Goal: Task Accomplishment & Management: Use online tool/utility

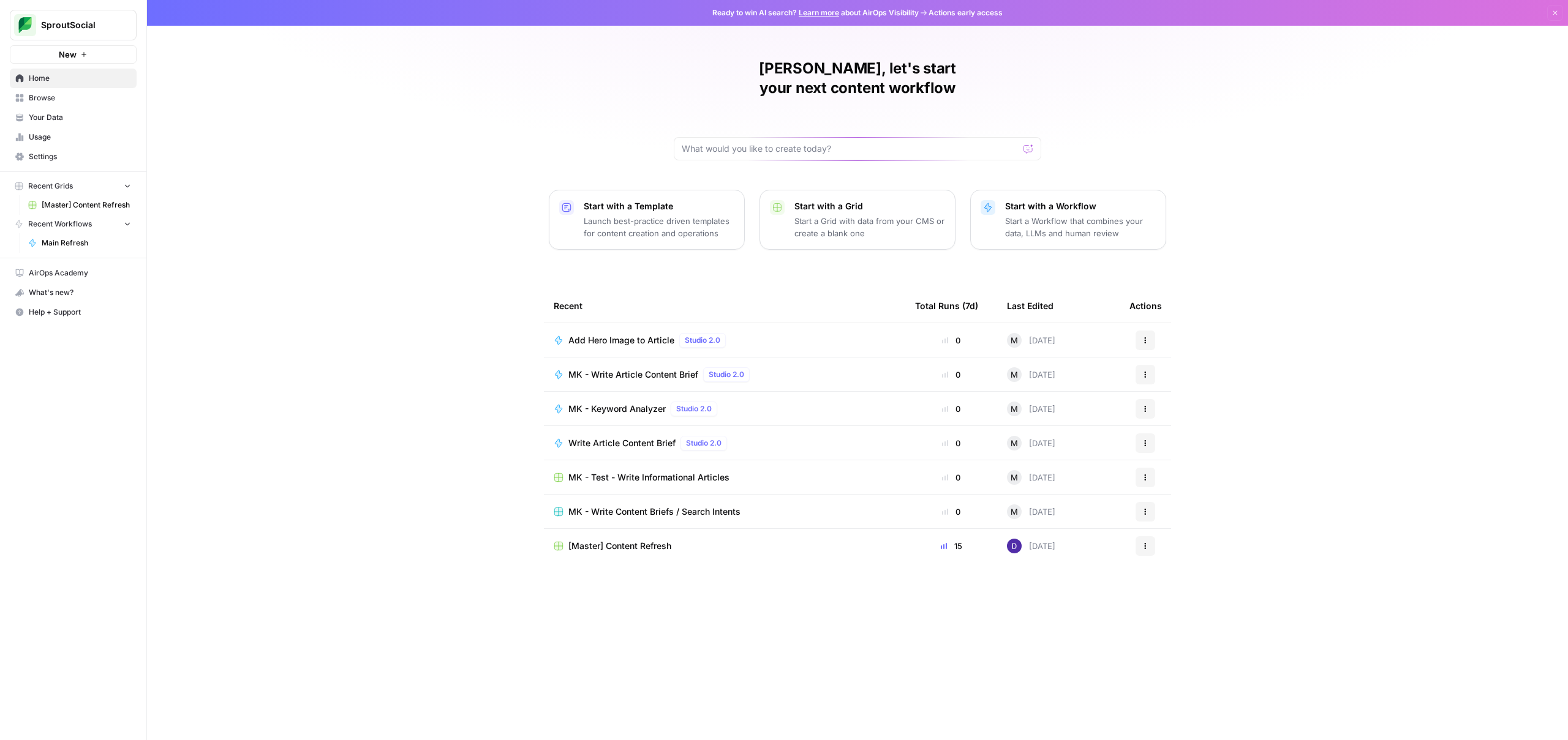
click at [106, 37] on button "SproutSocial" at bounding box center [73, 25] width 127 height 30
click at [94, 110] on span "Cohort 5" at bounding box center [118, 111] width 161 height 12
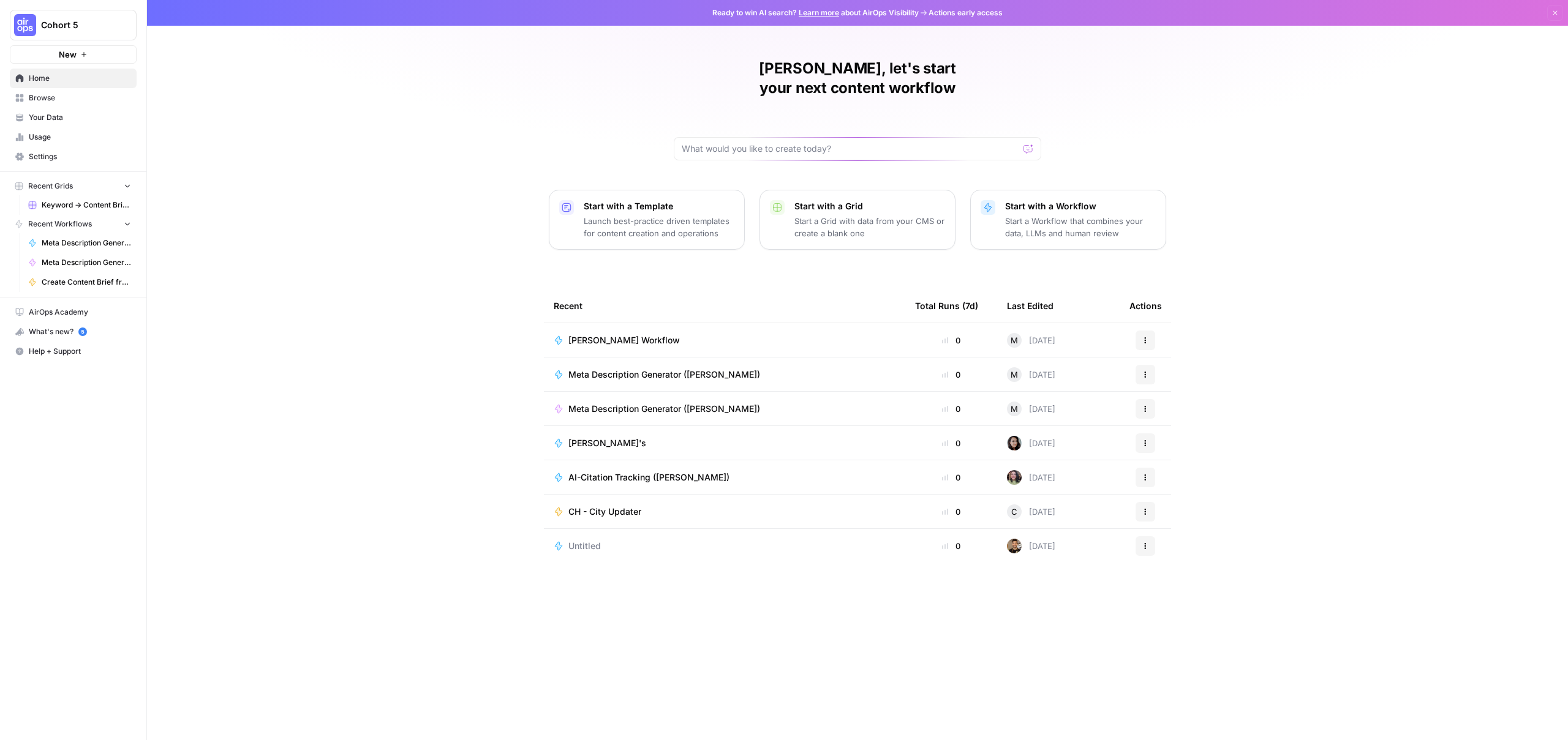
click at [80, 208] on span "Keyword -> Content Brief -> Article" at bounding box center [87, 205] width 90 height 11
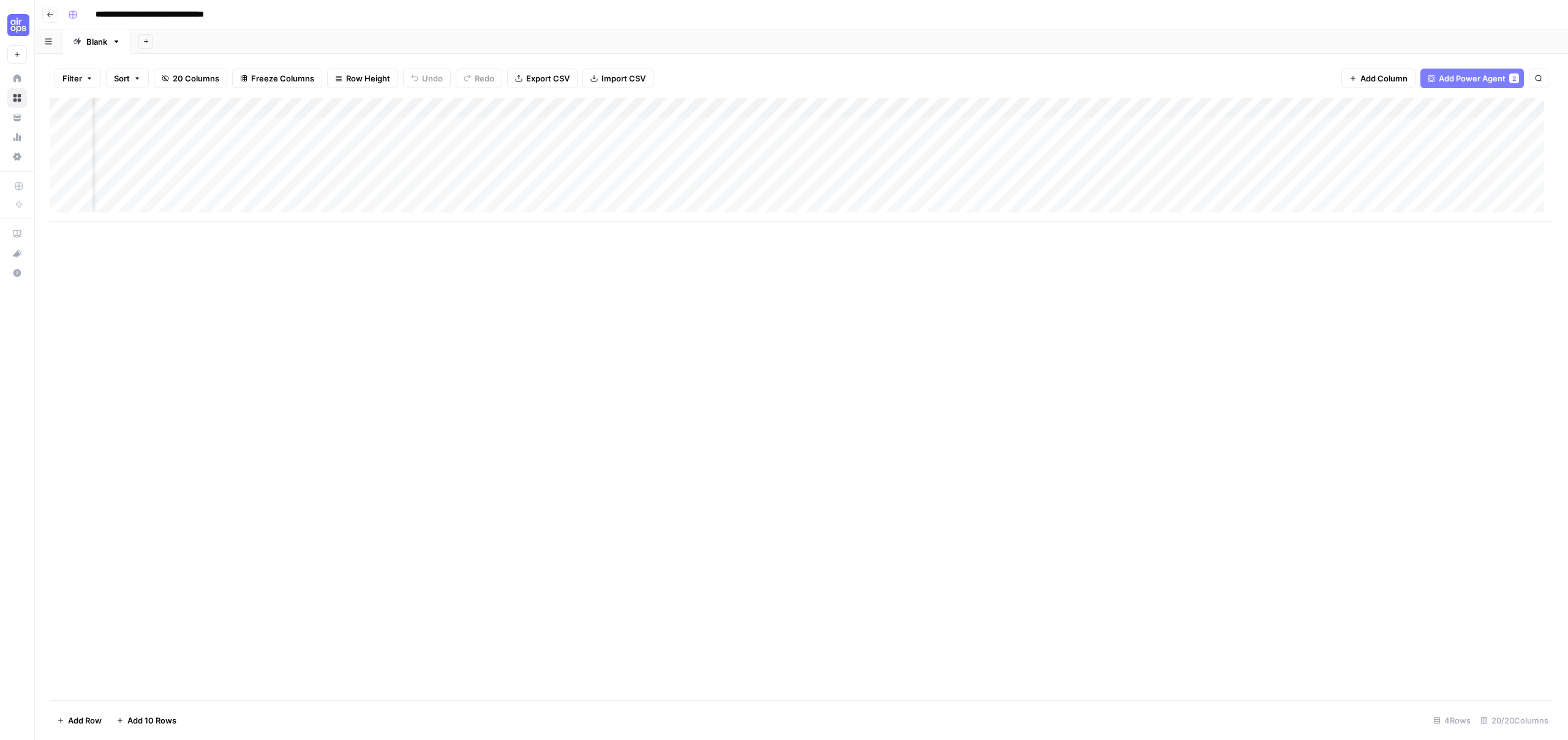
scroll to position [0, 171]
click at [339, 109] on div "Add Column" at bounding box center [802, 159] width 1504 height 124
click at [245, 229] on span "Edit Workflow" at bounding box center [250, 228] width 107 height 12
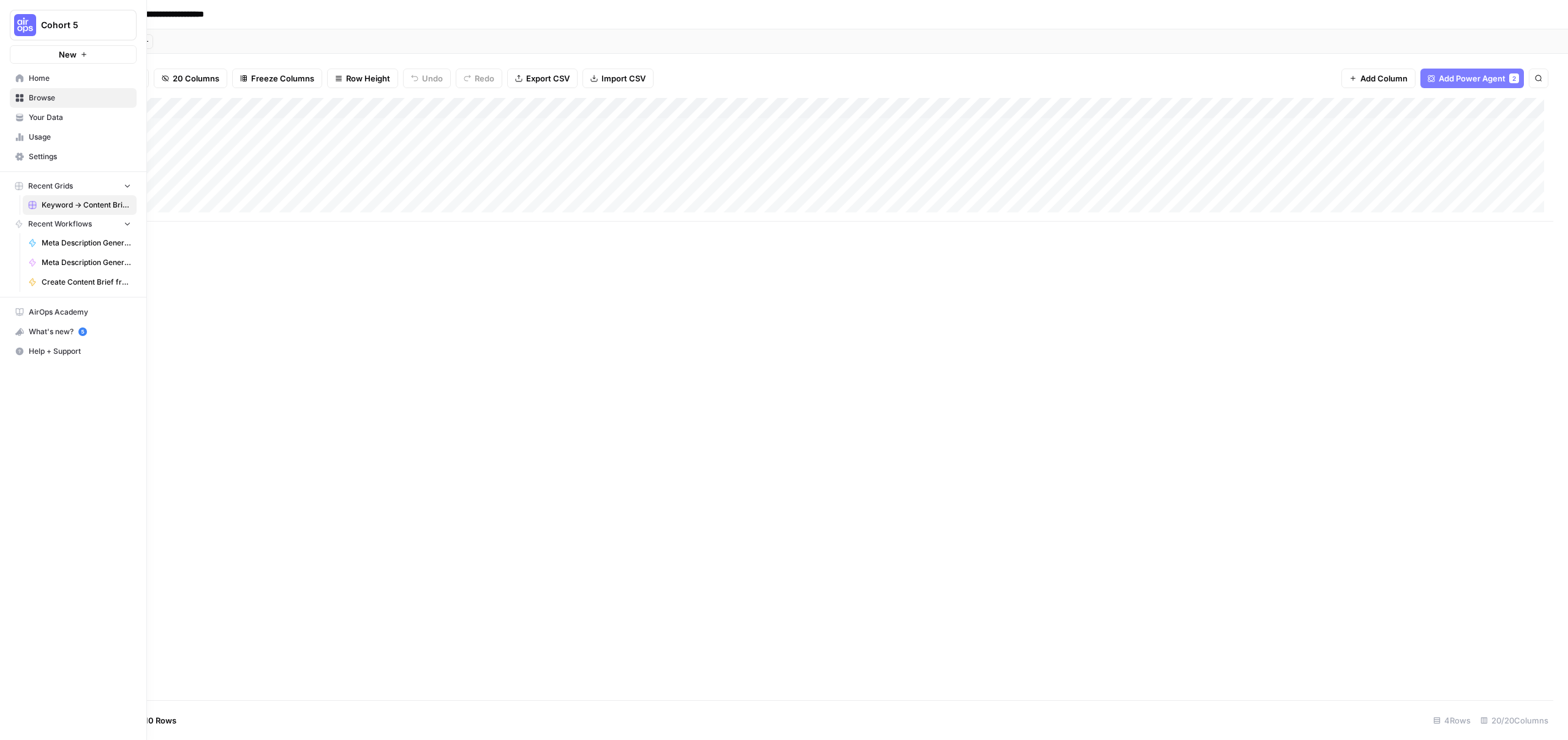
click at [38, 122] on span "Your Data" at bounding box center [80, 117] width 102 height 11
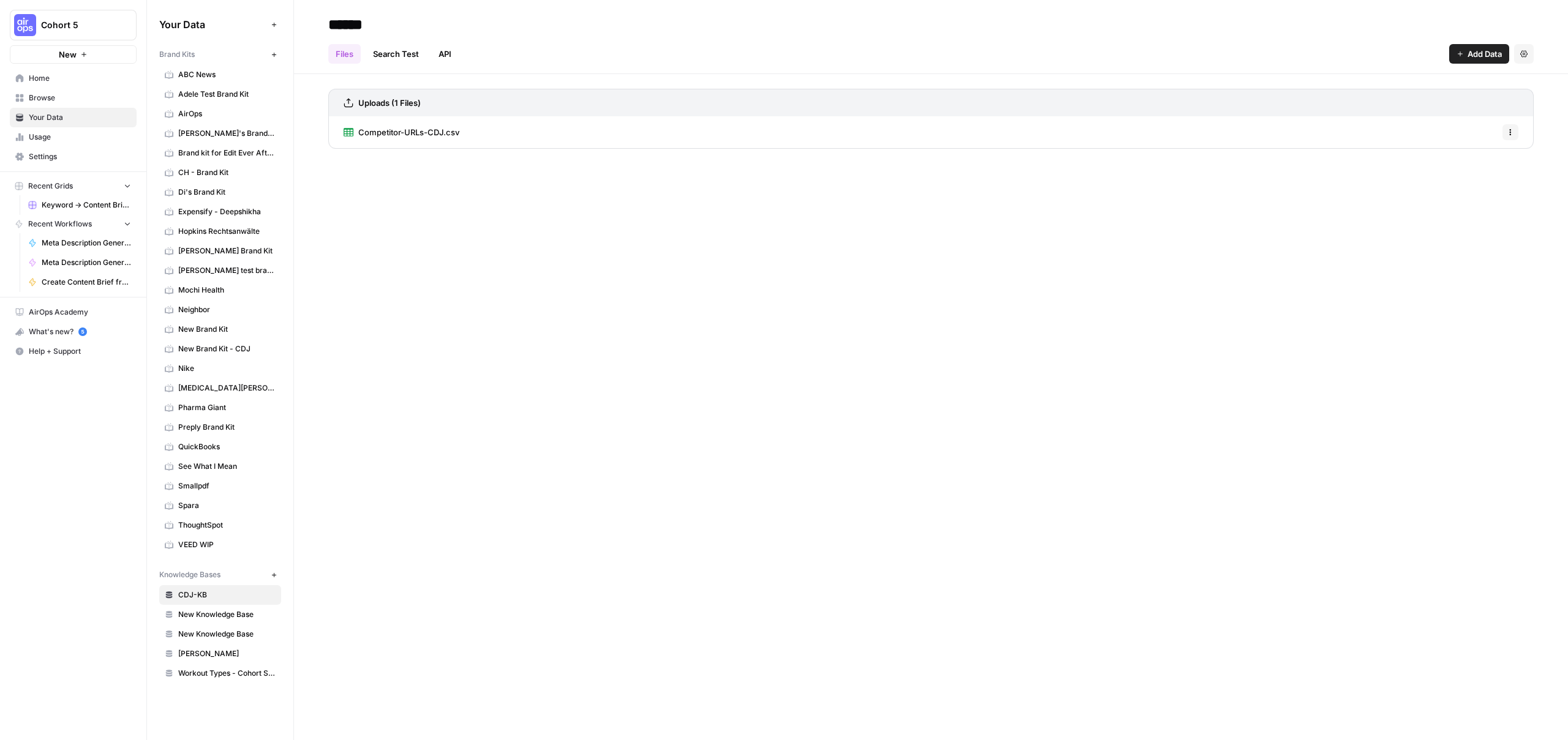
click at [277, 577] on button "New" at bounding box center [274, 575] width 14 height 14
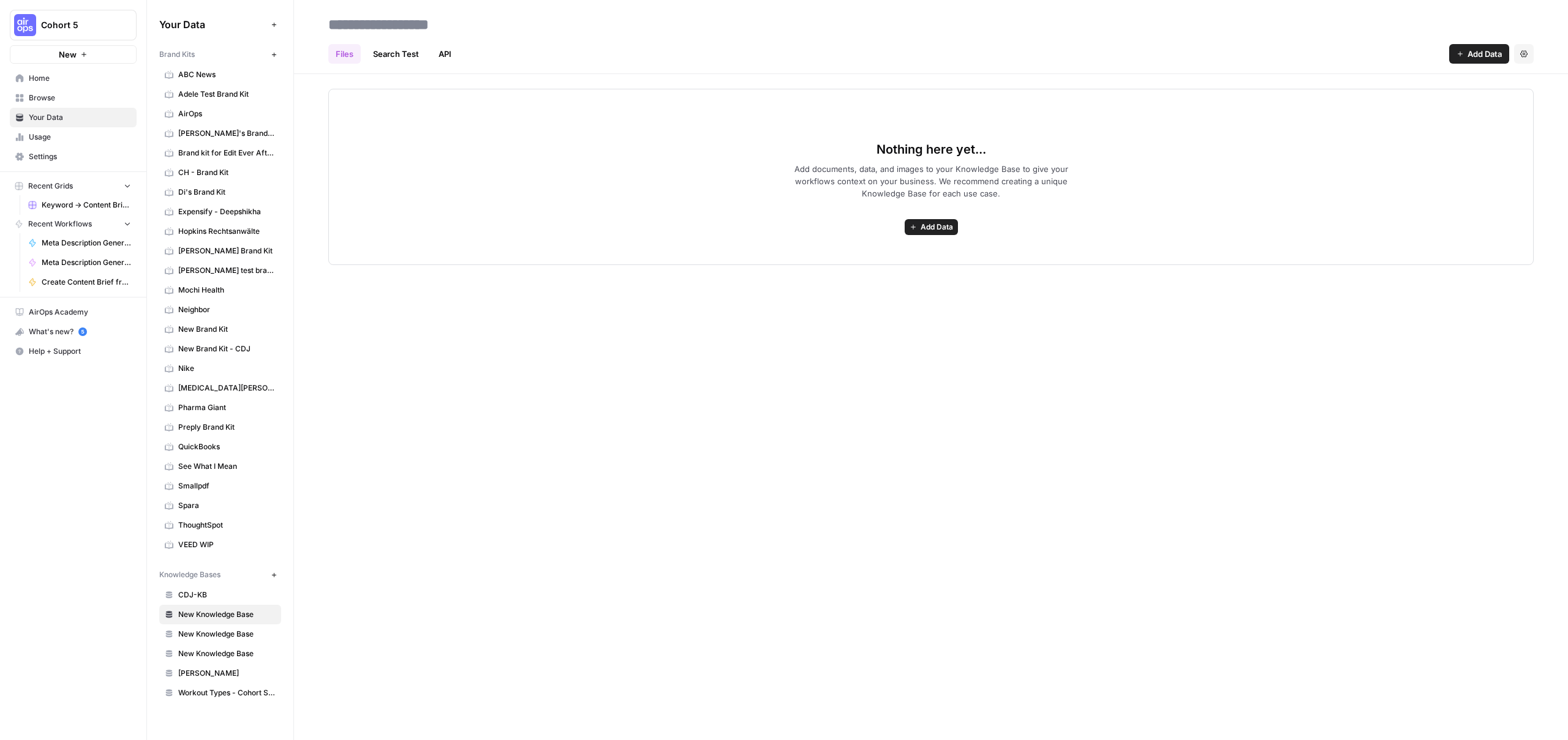
click at [449, 23] on input at bounding box center [421, 25] width 196 height 25
click at [504, 276] on div "**********" at bounding box center [931, 370] width 1274 height 740
click at [537, 25] on input "**********" at bounding box center [444, 25] width 242 height 25
click at [535, 26] on input "**********" at bounding box center [444, 25] width 242 height 25
drag, startPoint x: 435, startPoint y: 26, endPoint x: 326, endPoint y: 24, distance: 109.0
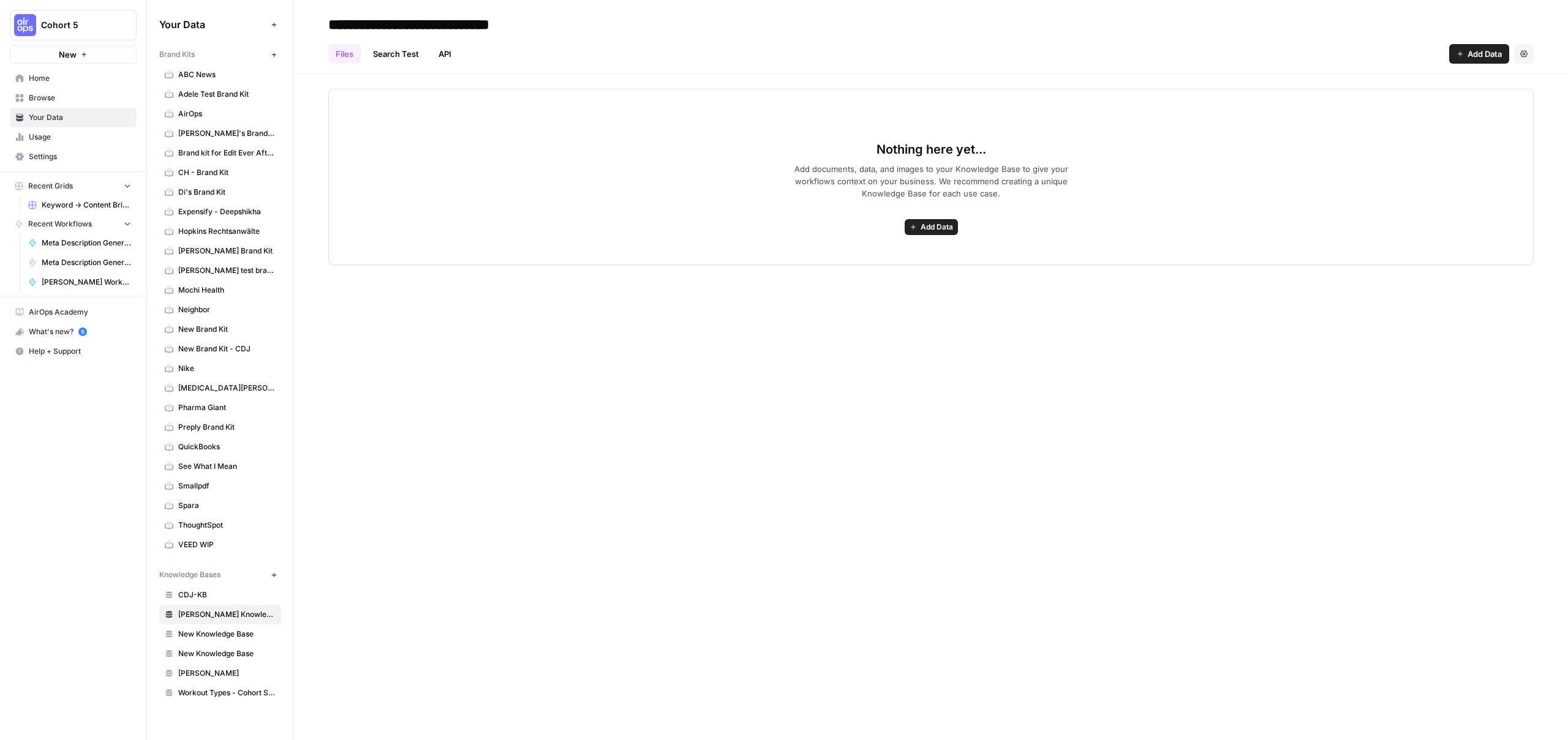
click at [326, 24] on input "**********" at bounding box center [444, 25] width 240 height 25
type input "**********"
click at [541, 356] on div "**********" at bounding box center [931, 370] width 1274 height 740
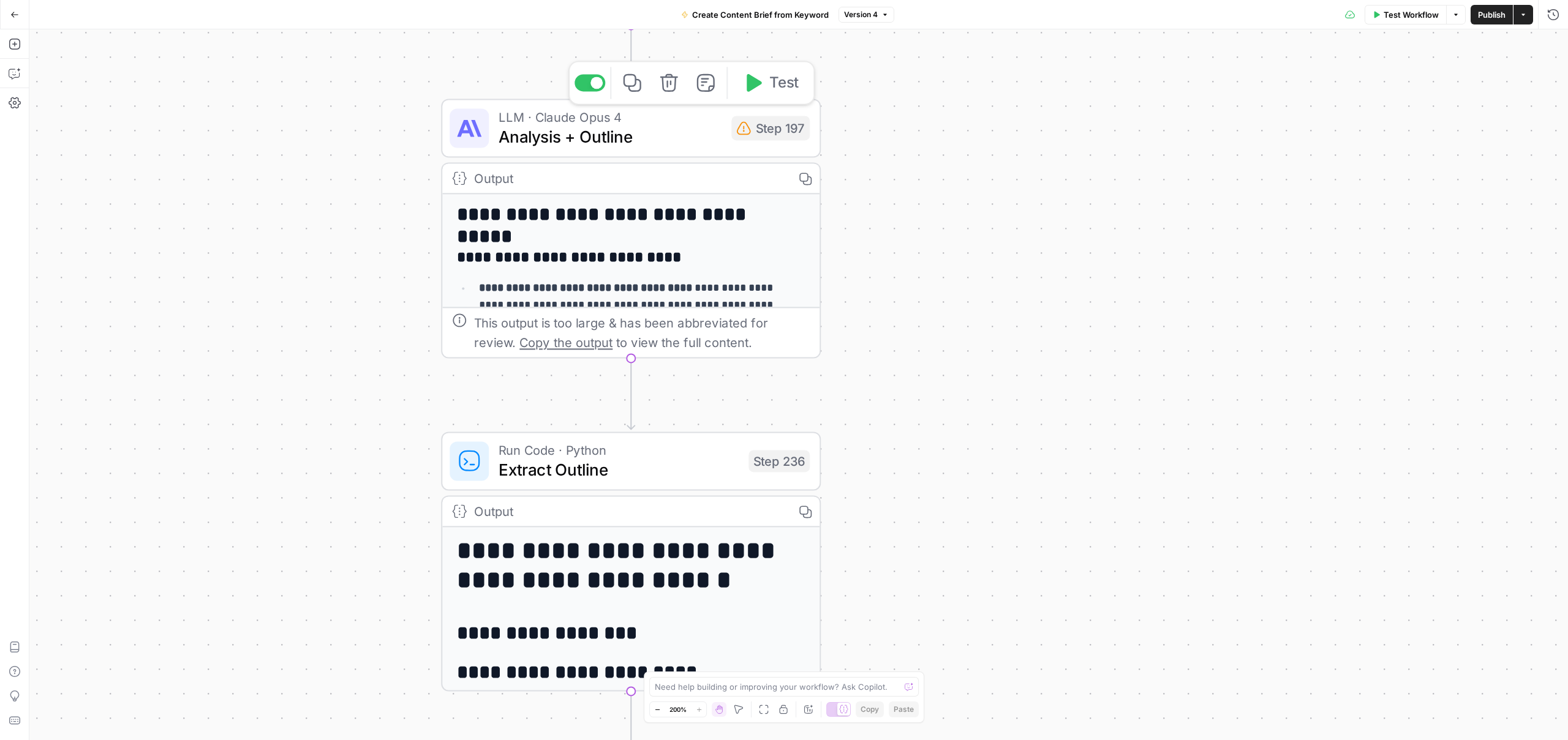
click at [792, 126] on div "Step 197" at bounding box center [771, 128] width 78 height 25
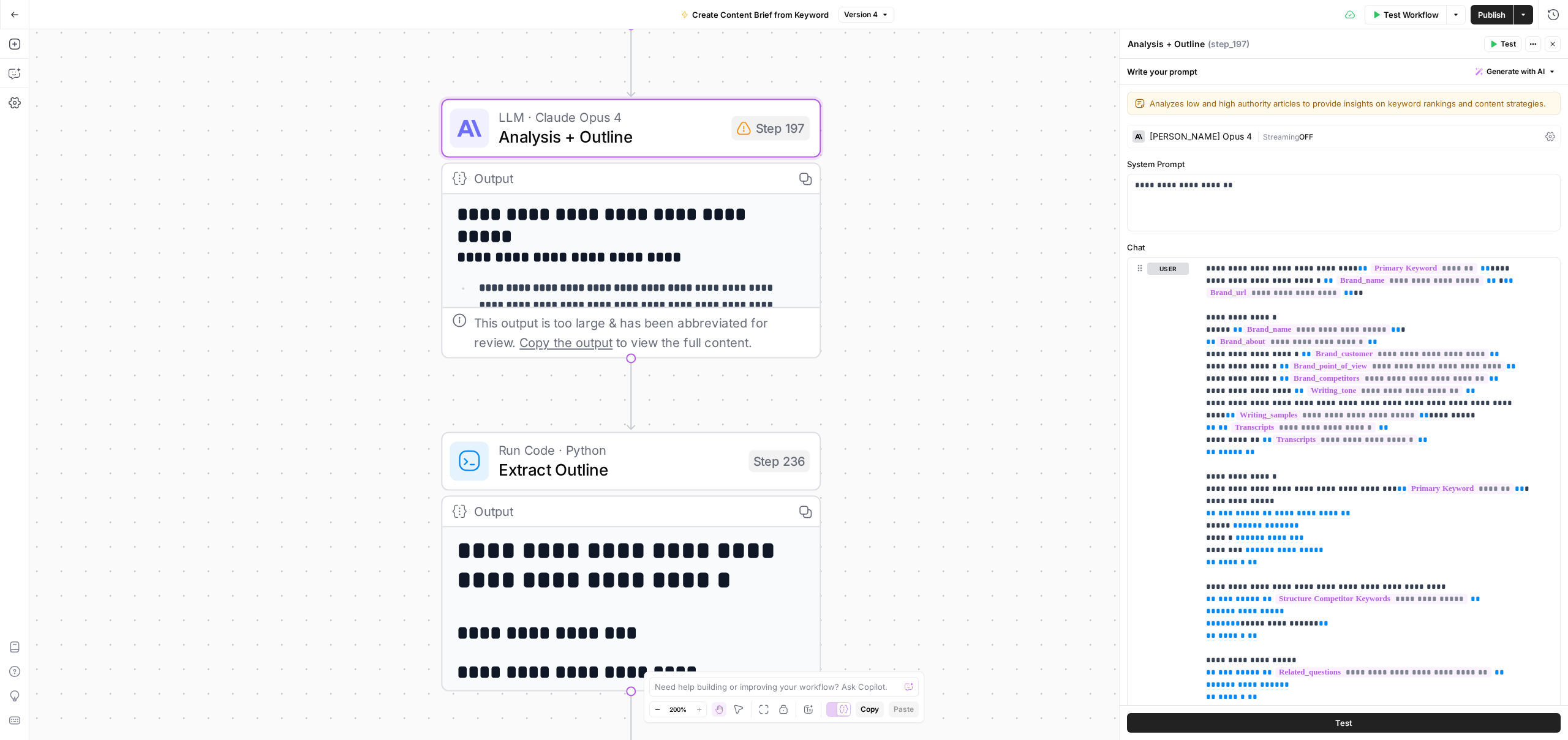
click at [921, 308] on div "Workflow Set Inputs Inputs Google Search Perform Google Search Step 51 Output E…" at bounding box center [799, 385] width 1538 height 711
click at [1245, 105] on textarea "Analyzes low and high authority articles to provide insights on keyword ranking…" at bounding box center [1351, 103] width 403 height 12
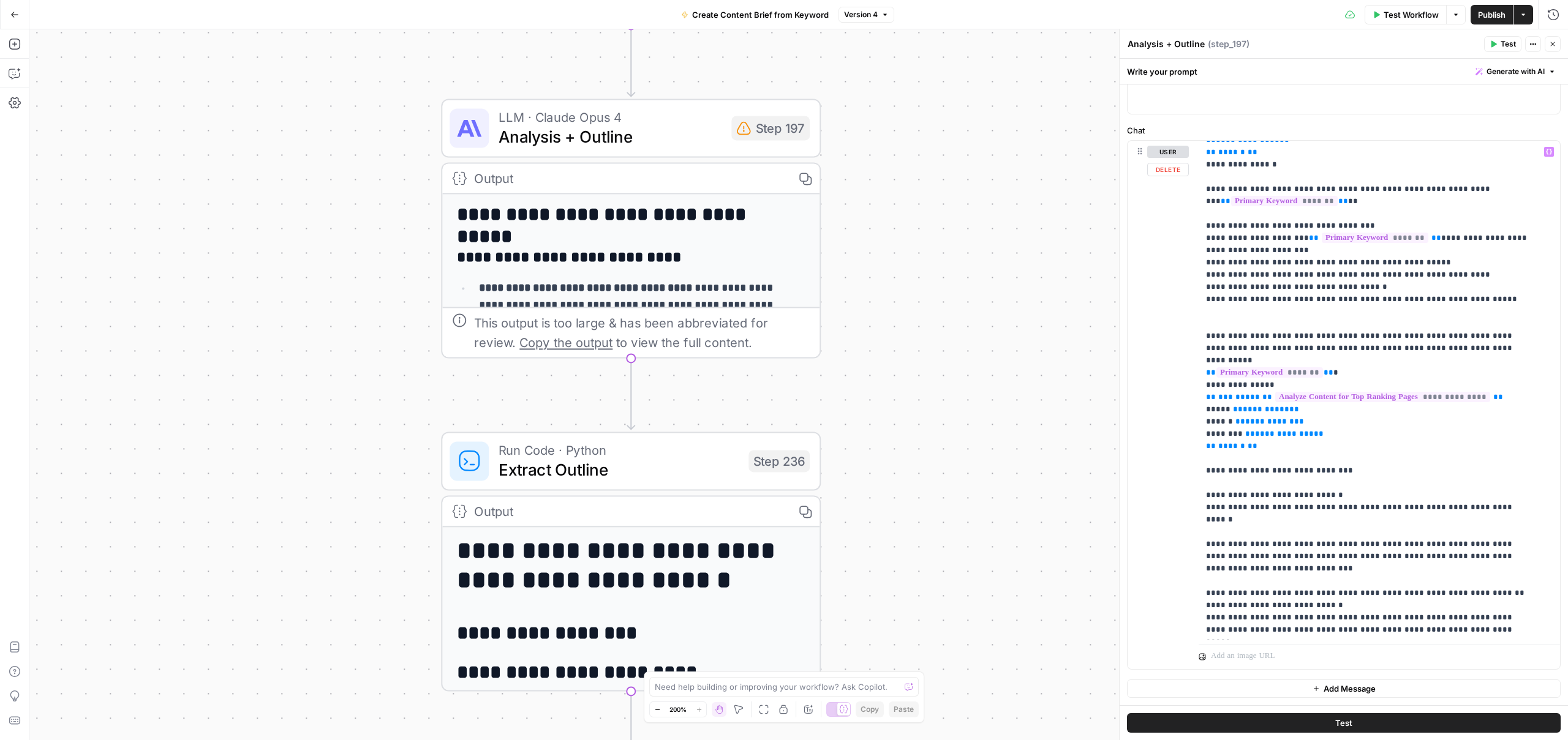
scroll to position [174, 0]
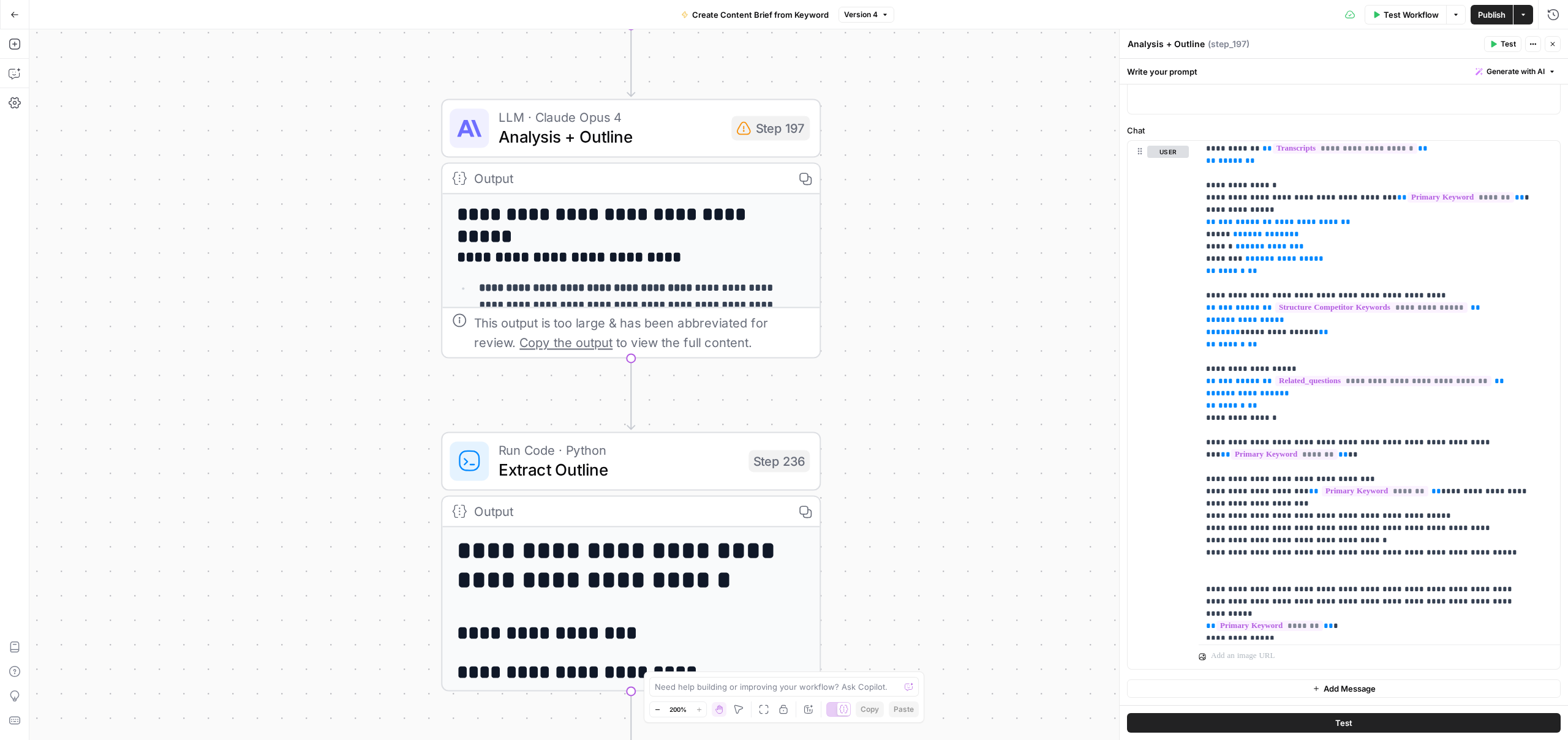
drag, startPoint x: 629, startPoint y: 357, endPoint x: 642, endPoint y: 369, distance: 17.7
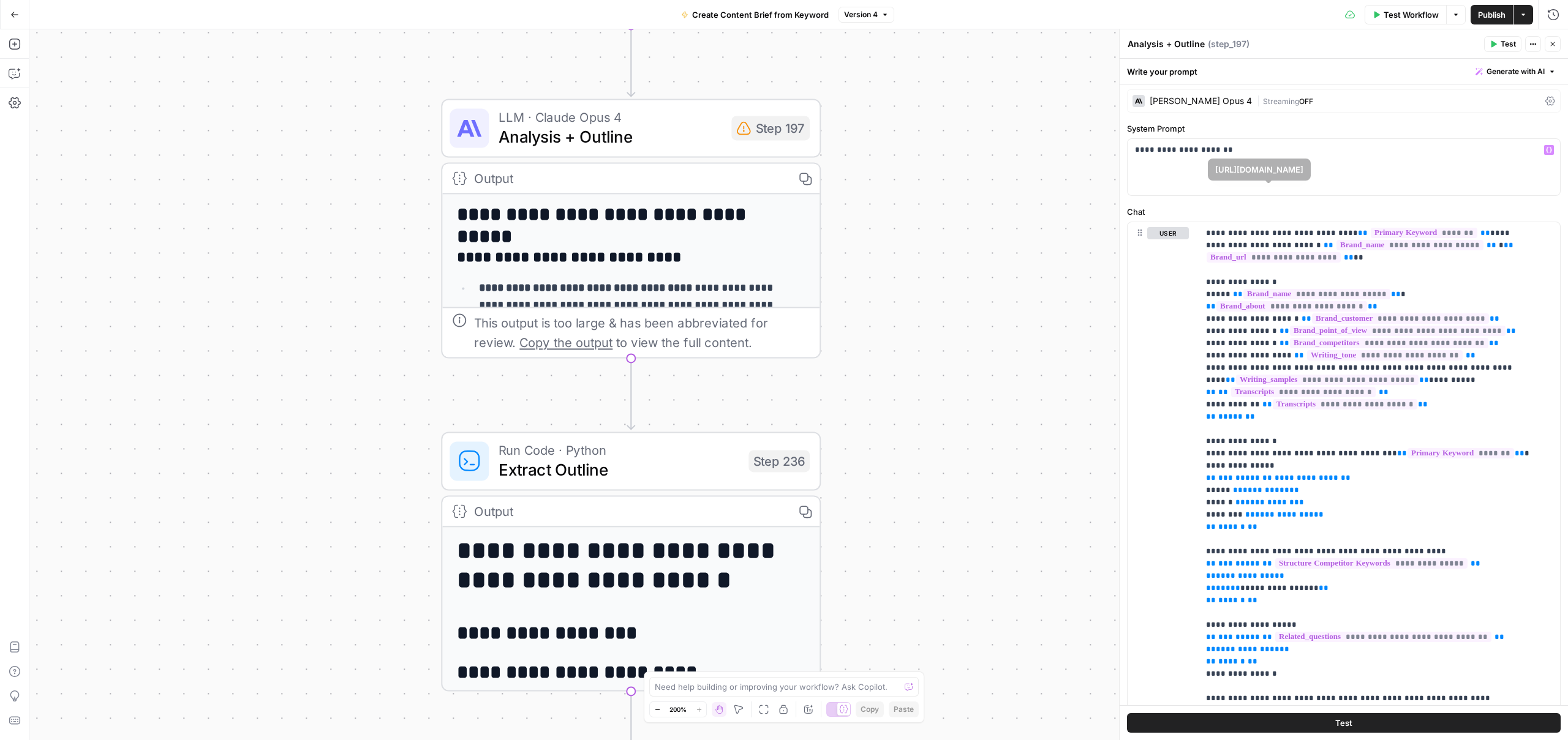
scroll to position [0, 0]
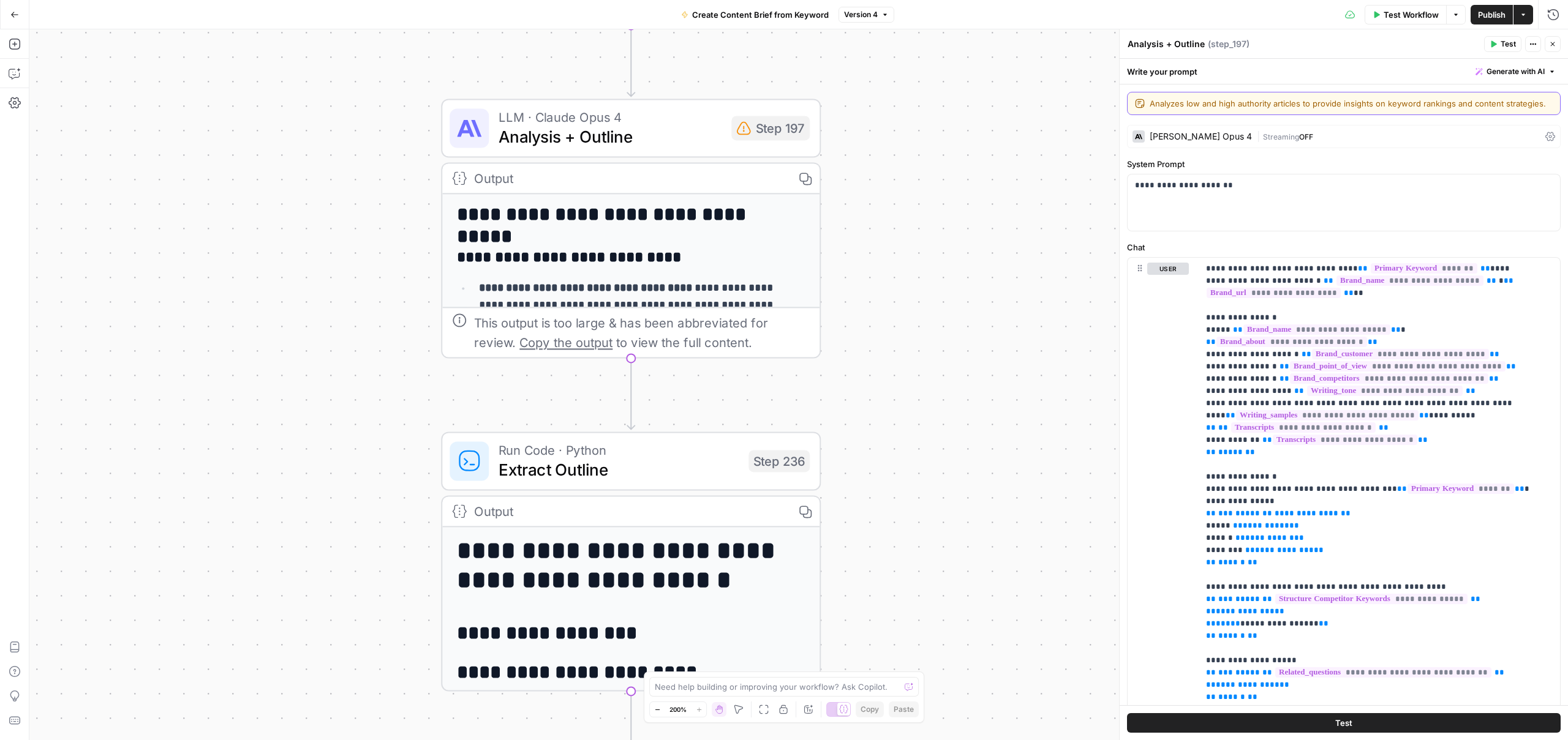
click at [1211, 102] on textarea "Analyzes low and high authority articles to provide insights on keyword ranking…" at bounding box center [1351, 103] width 403 height 12
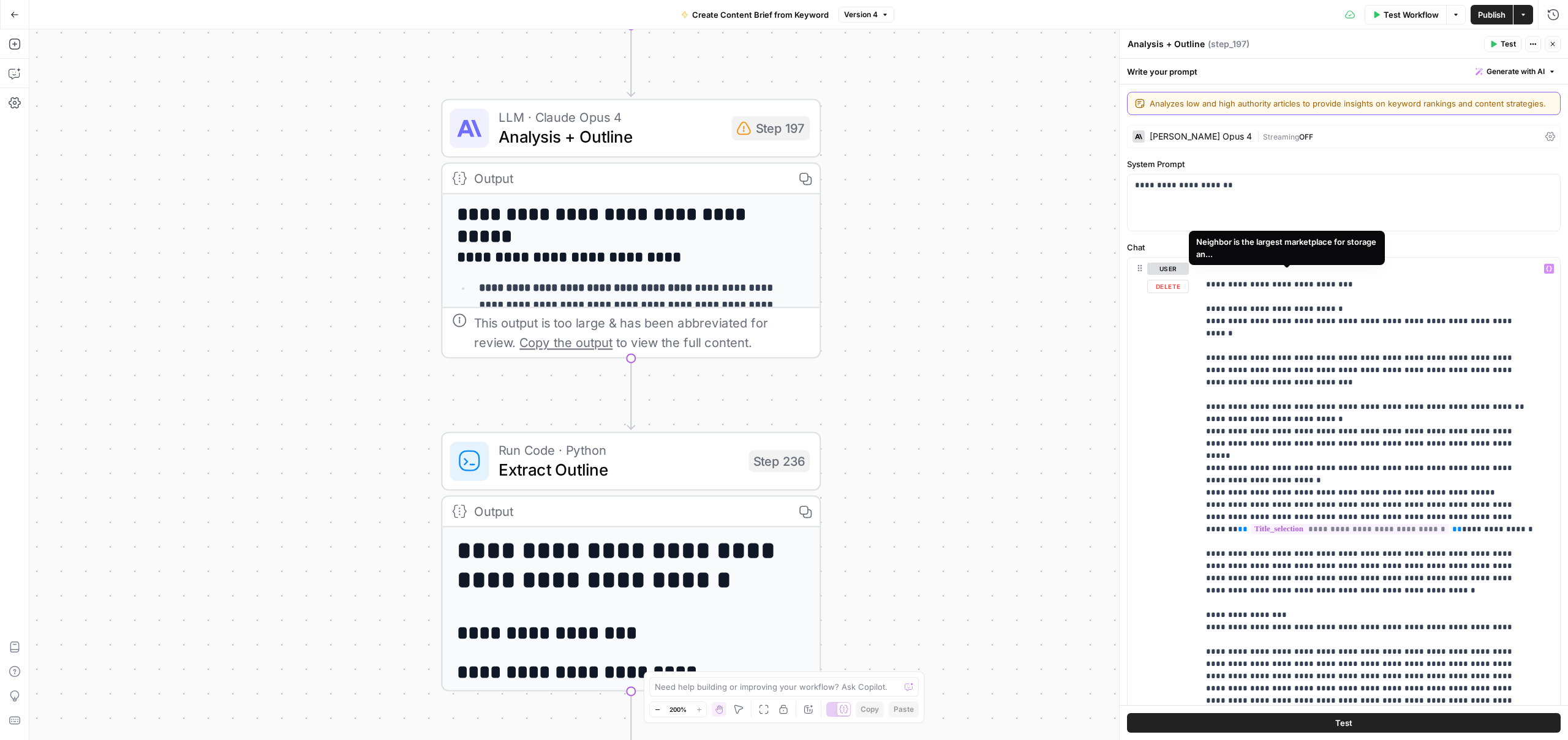
scroll to position [792, 0]
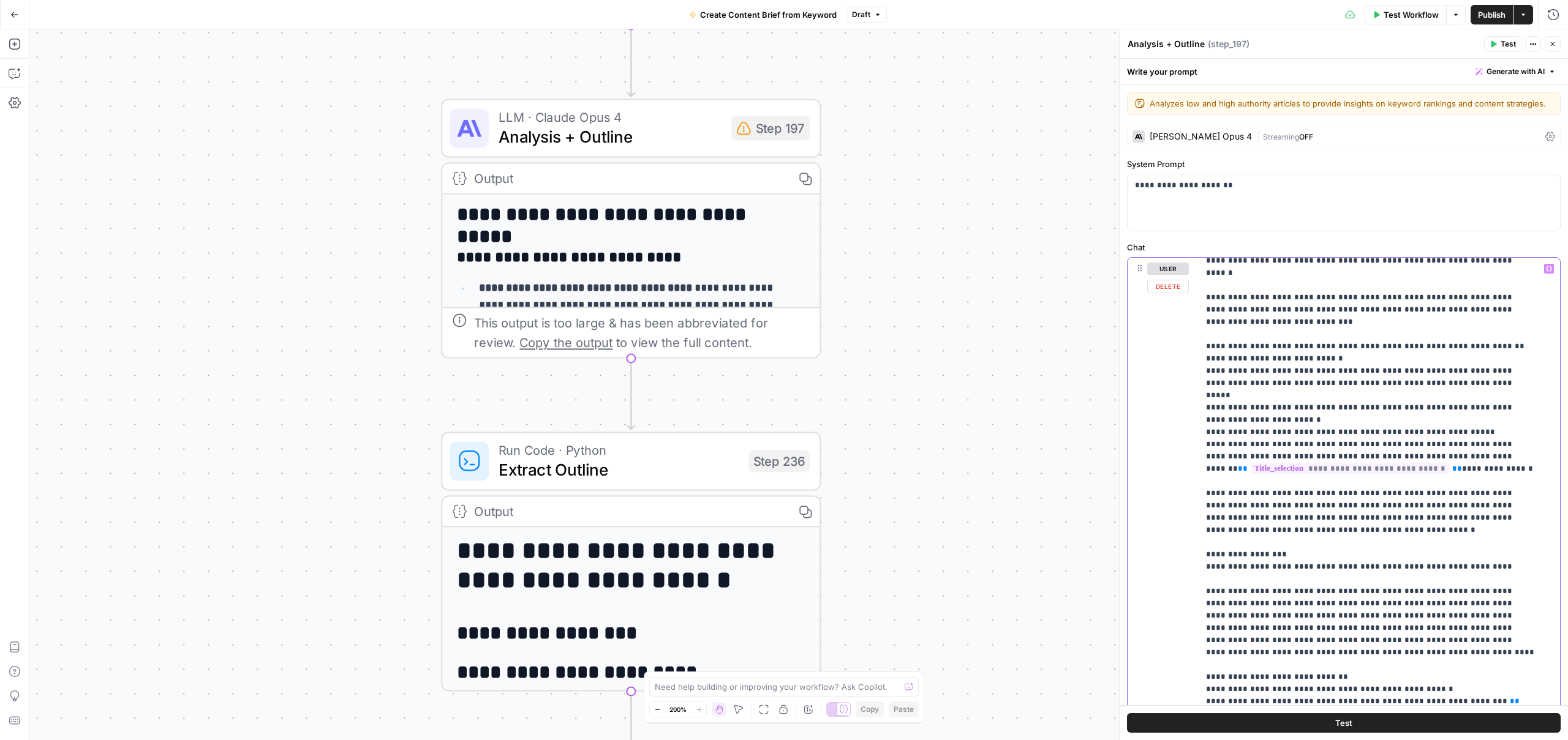
click at [1325, 367] on p "**********" at bounding box center [1370, 414] width 329 height 1886
type input "step_88"
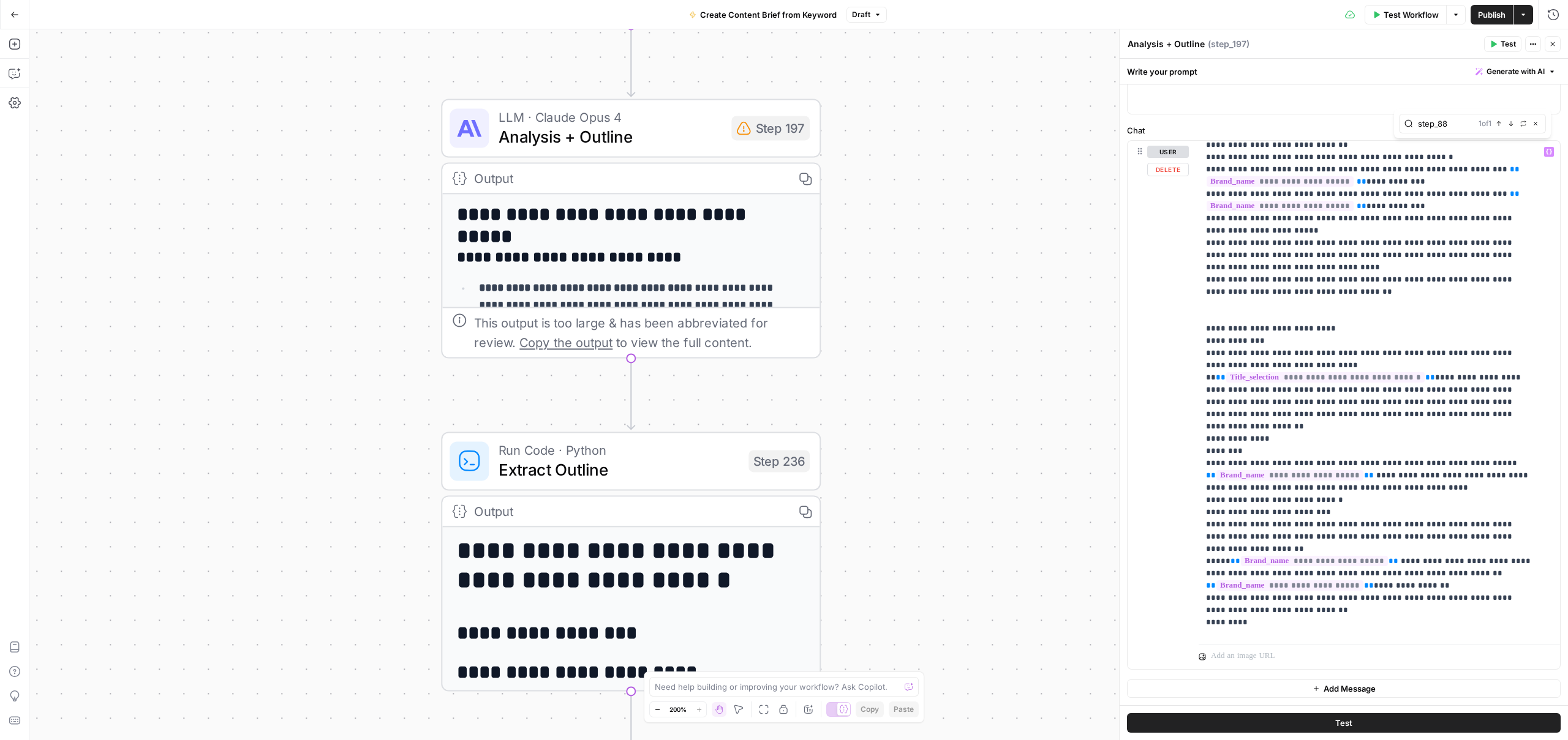
scroll to position [1397, 0]
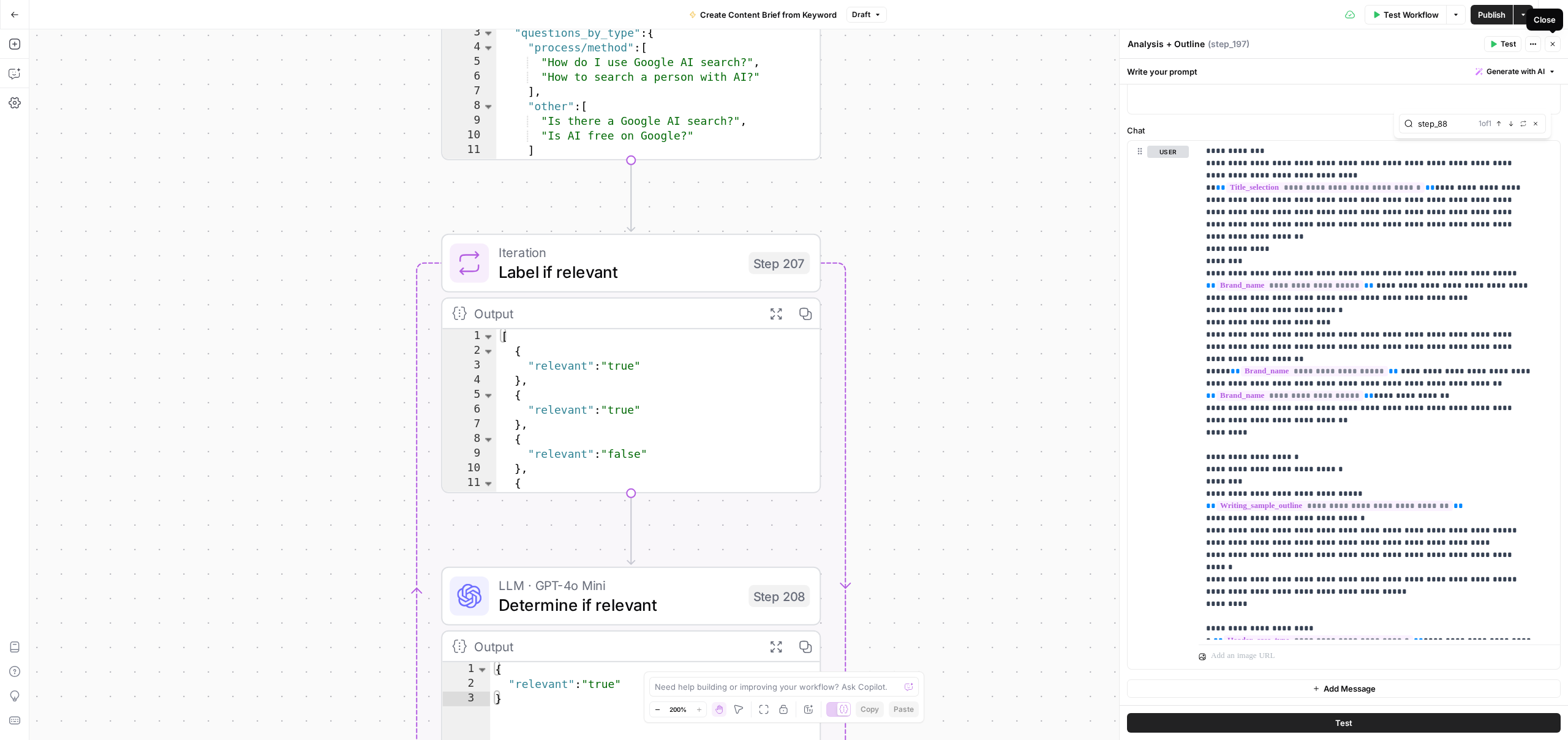
click at [1553, 50] on button "Close" at bounding box center [1553, 44] width 16 height 16
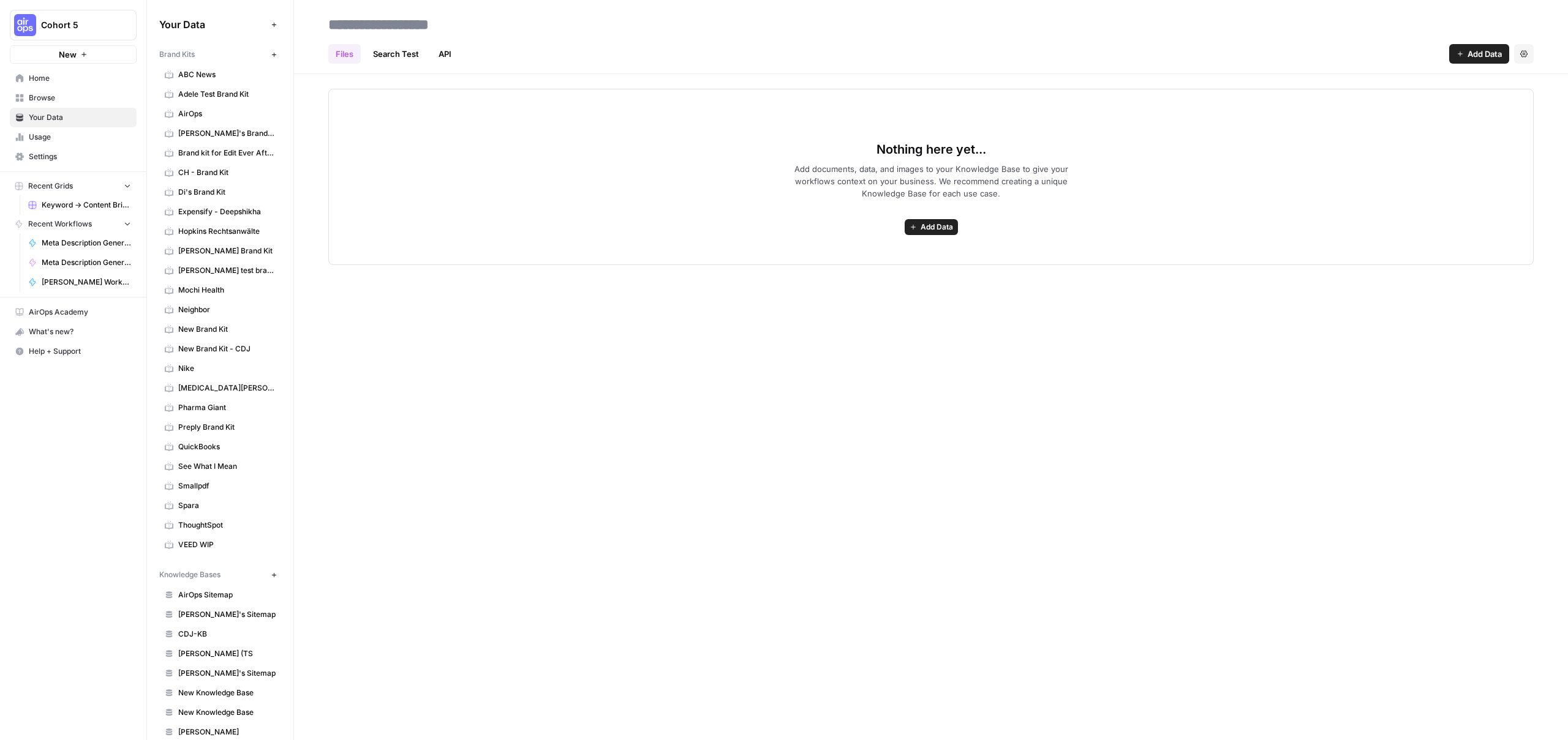
scroll to position [95, 0]
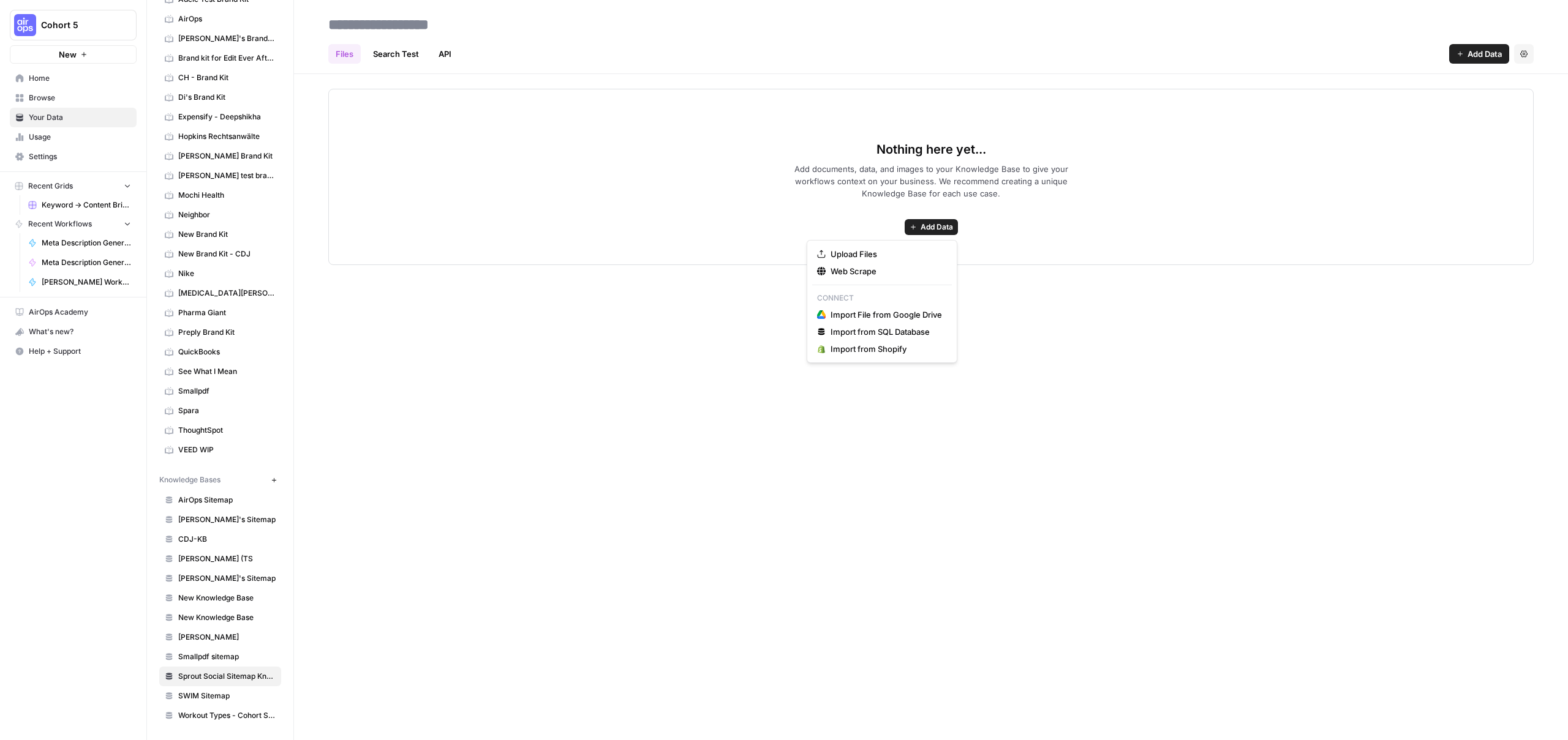
click at [912, 229] on icon "button" at bounding box center [913, 227] width 7 height 7
click at [220, 676] on span "Sprout Social Sitemap Knowledge Base" at bounding box center [226, 676] width 98 height 11
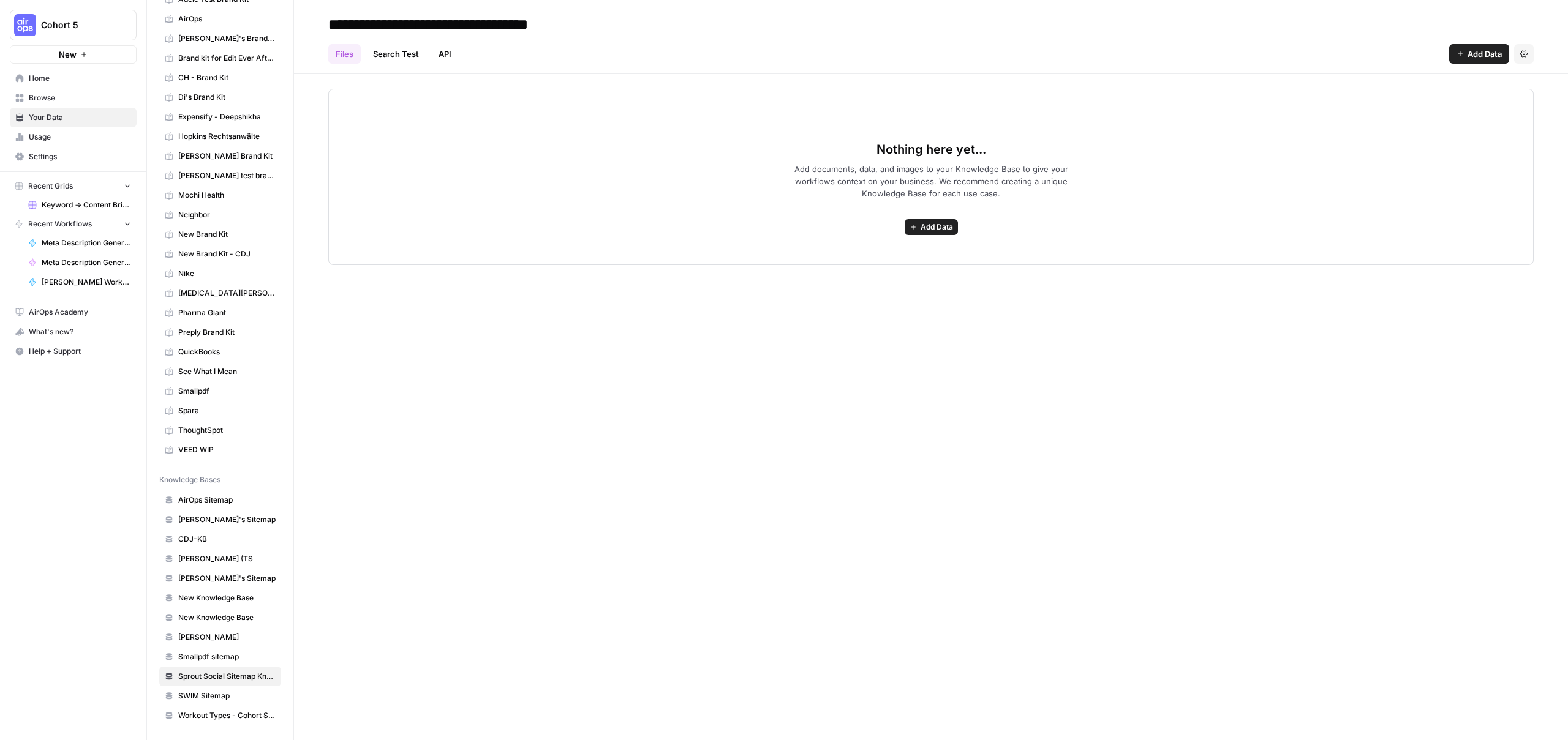
click at [377, 10] on header "**********" at bounding box center [931, 37] width 1274 height 74
click at [381, 21] on input "**********" at bounding box center [468, 25] width 289 height 25
click at [385, 22] on input "**********" at bounding box center [468, 25] width 289 height 25
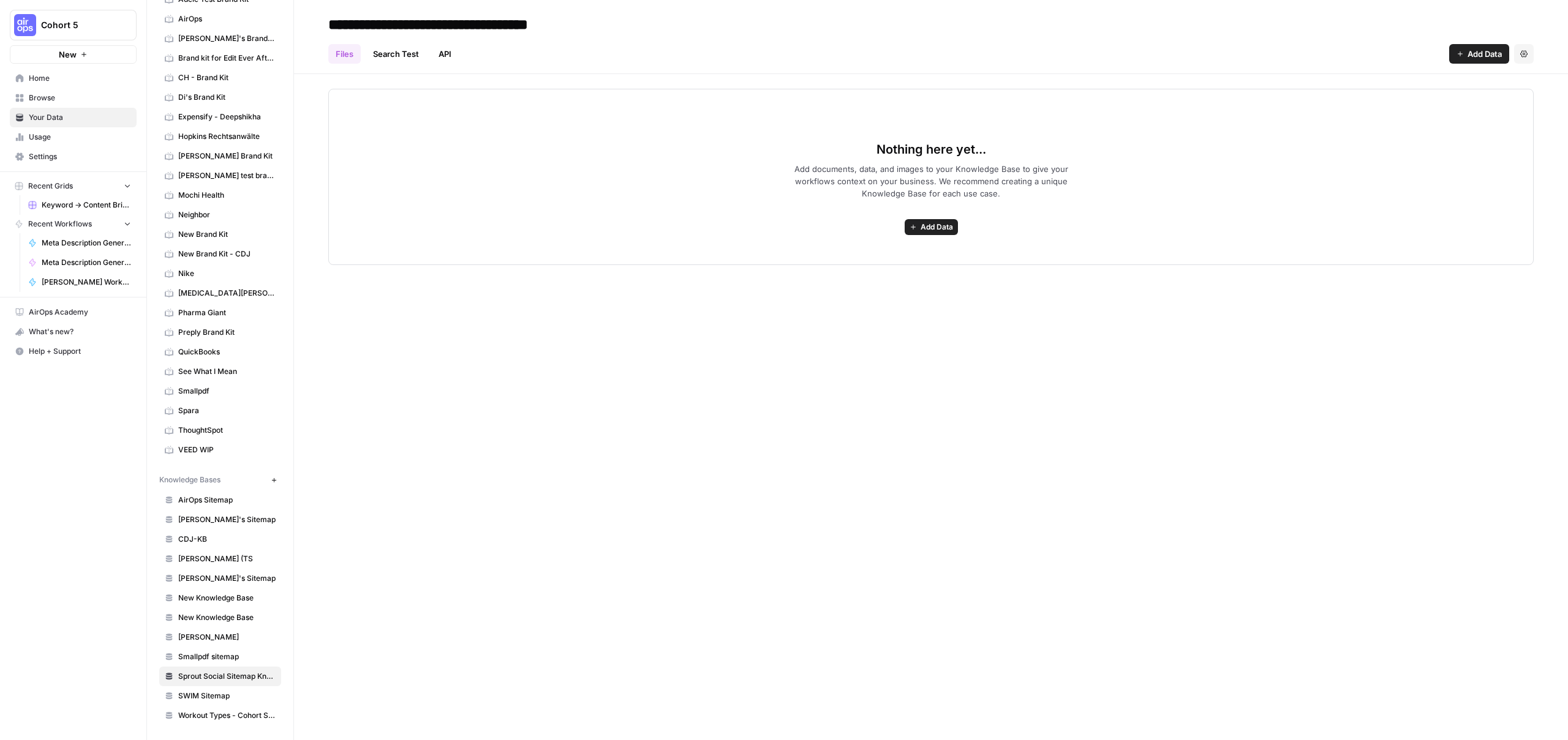
drag, startPoint x: 419, startPoint y: 27, endPoint x: 292, endPoint y: 30, distance: 127.0
click at [300, 30] on header "**********" at bounding box center [931, 37] width 1274 height 74
click at [728, 354] on div "**********" at bounding box center [931, 370] width 1274 height 740
click at [938, 237] on div "Nothing here yet... Add documents, data, and images to your Knowledge Base to g…" at bounding box center [931, 177] width 1205 height 177
click at [936, 231] on span "Add Data" at bounding box center [936, 226] width 33 height 11
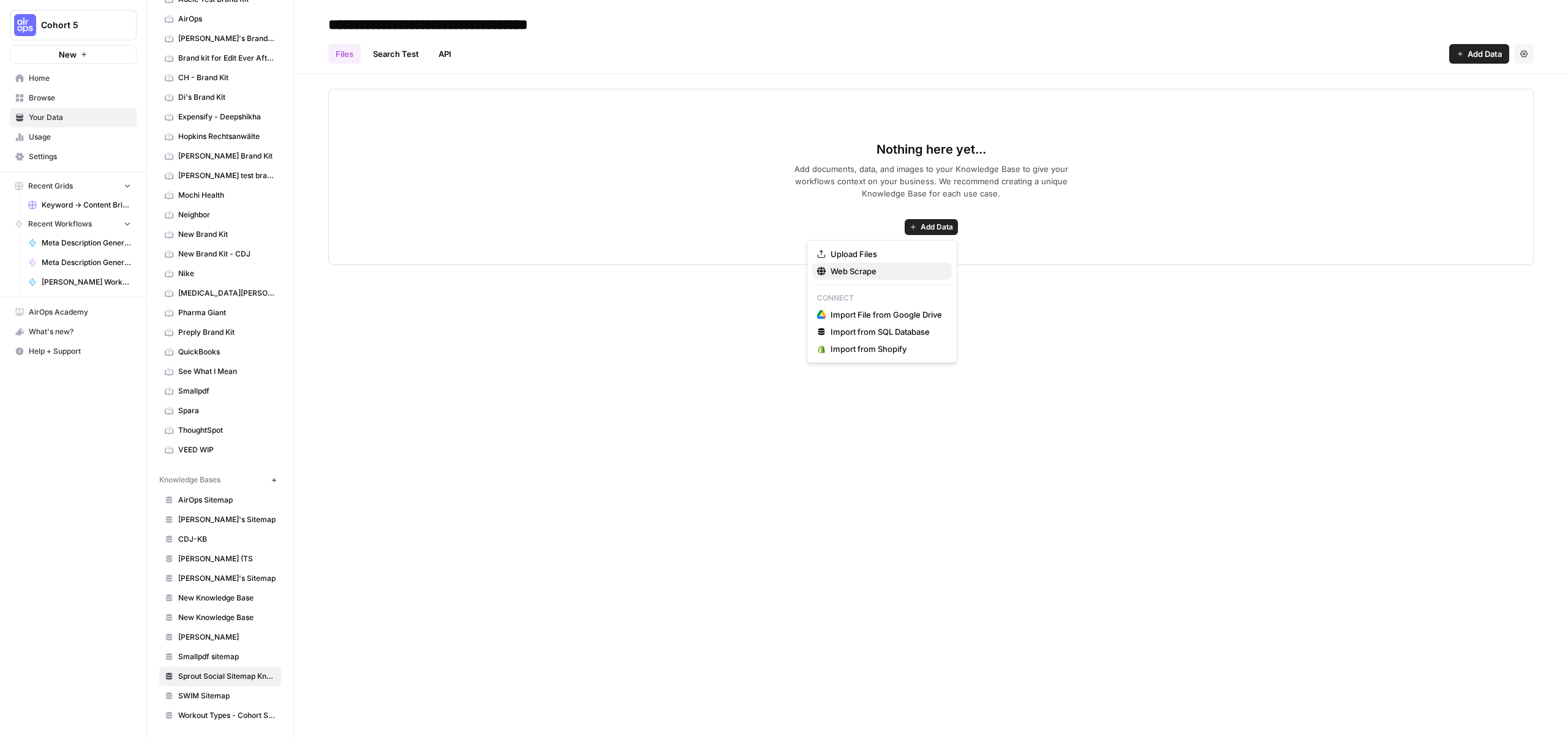
click at [920, 270] on span "Web Scrape" at bounding box center [886, 271] width 111 height 12
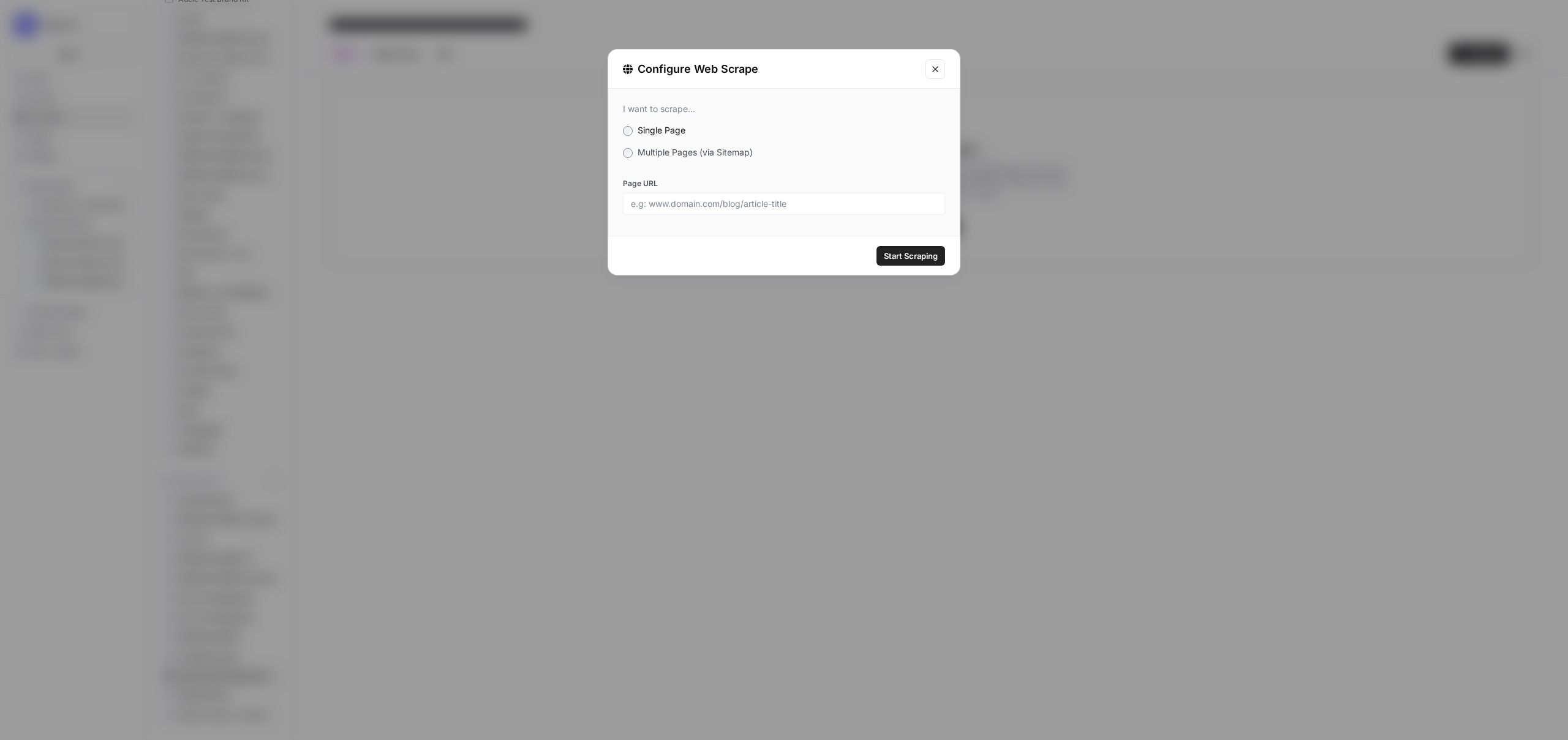
click at [670, 154] on span "Multiple Pages (via Sitemap)" at bounding box center [695, 152] width 115 height 10
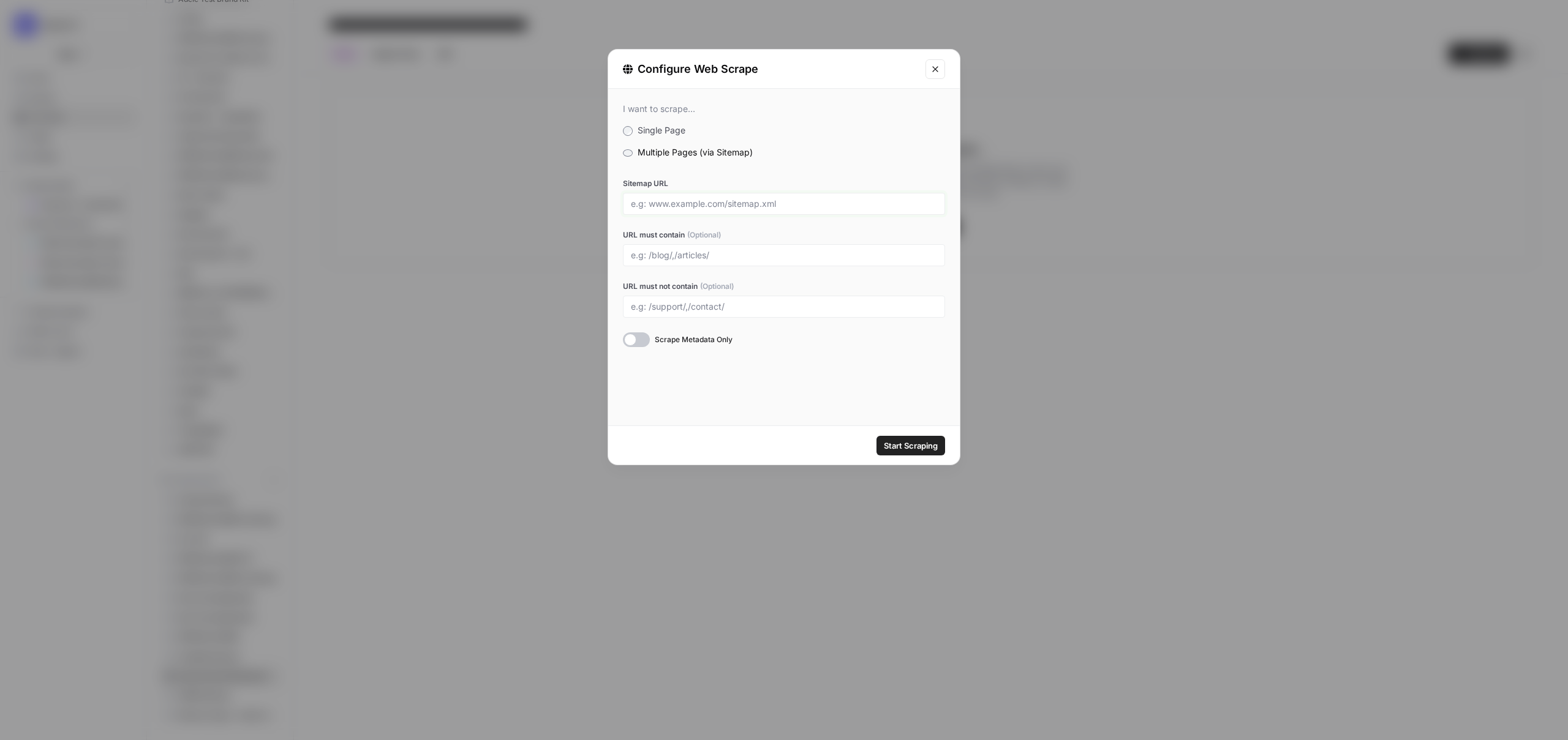
click at [700, 202] on input "Sitemap URL" at bounding box center [784, 203] width 306 height 11
type input "sproutsocial.com/sitemap.xml"
click at [775, 255] on input "URL must contain (Optional)" at bounding box center [784, 255] width 306 height 11
type input "/"
type input "/insights/, /features/"
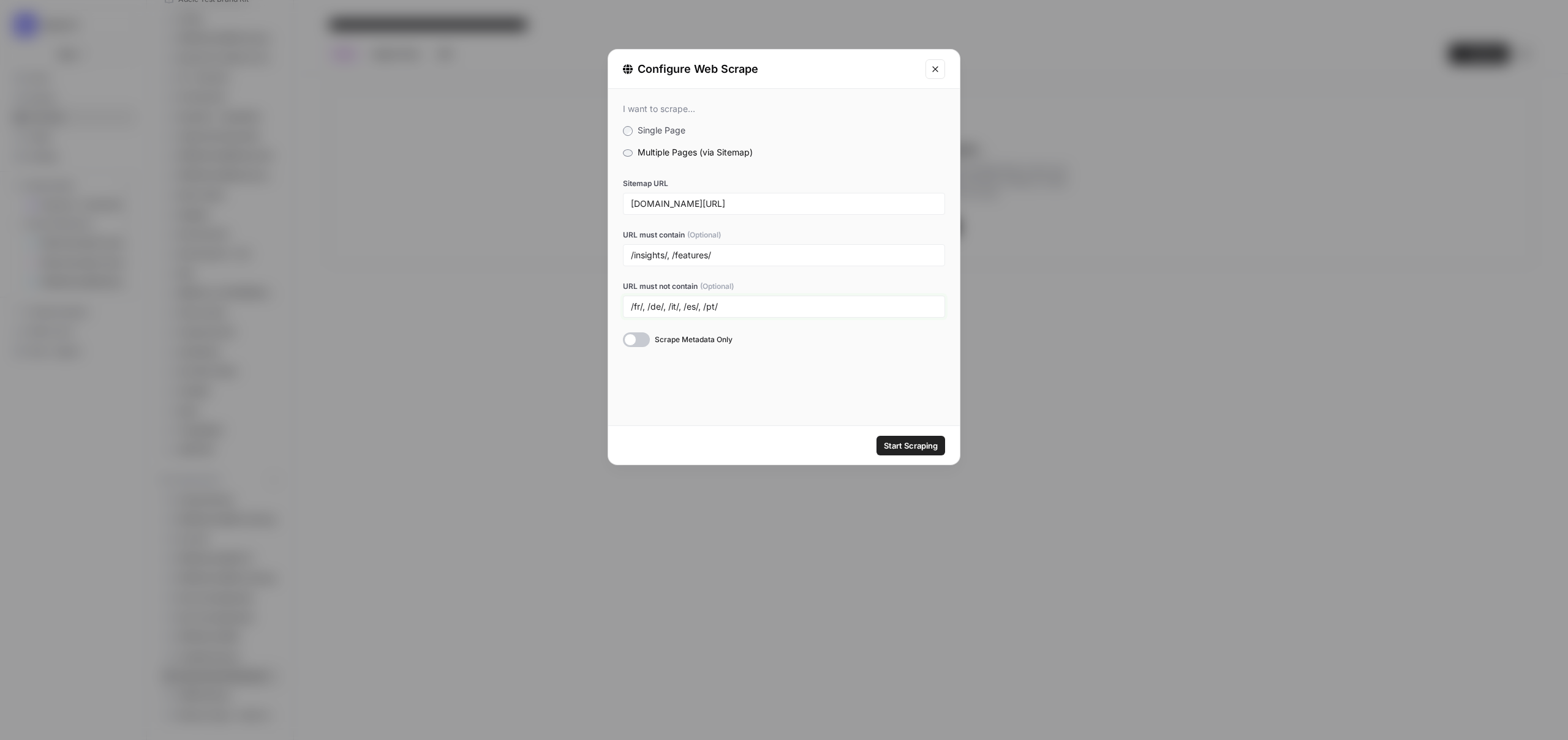
type input "/fr/, /de/, /it/, /es/, /pt/"
click at [898, 441] on span "Start Scraping" at bounding box center [910, 446] width 54 height 12
click at [635, 206] on input "sproutsocial.com/sitemap.xml" at bounding box center [784, 203] width 306 height 11
type input "https://sproutsocial.com/sitemap.xml"
click at [886, 448] on span "Start Scraping" at bounding box center [910, 446] width 54 height 12
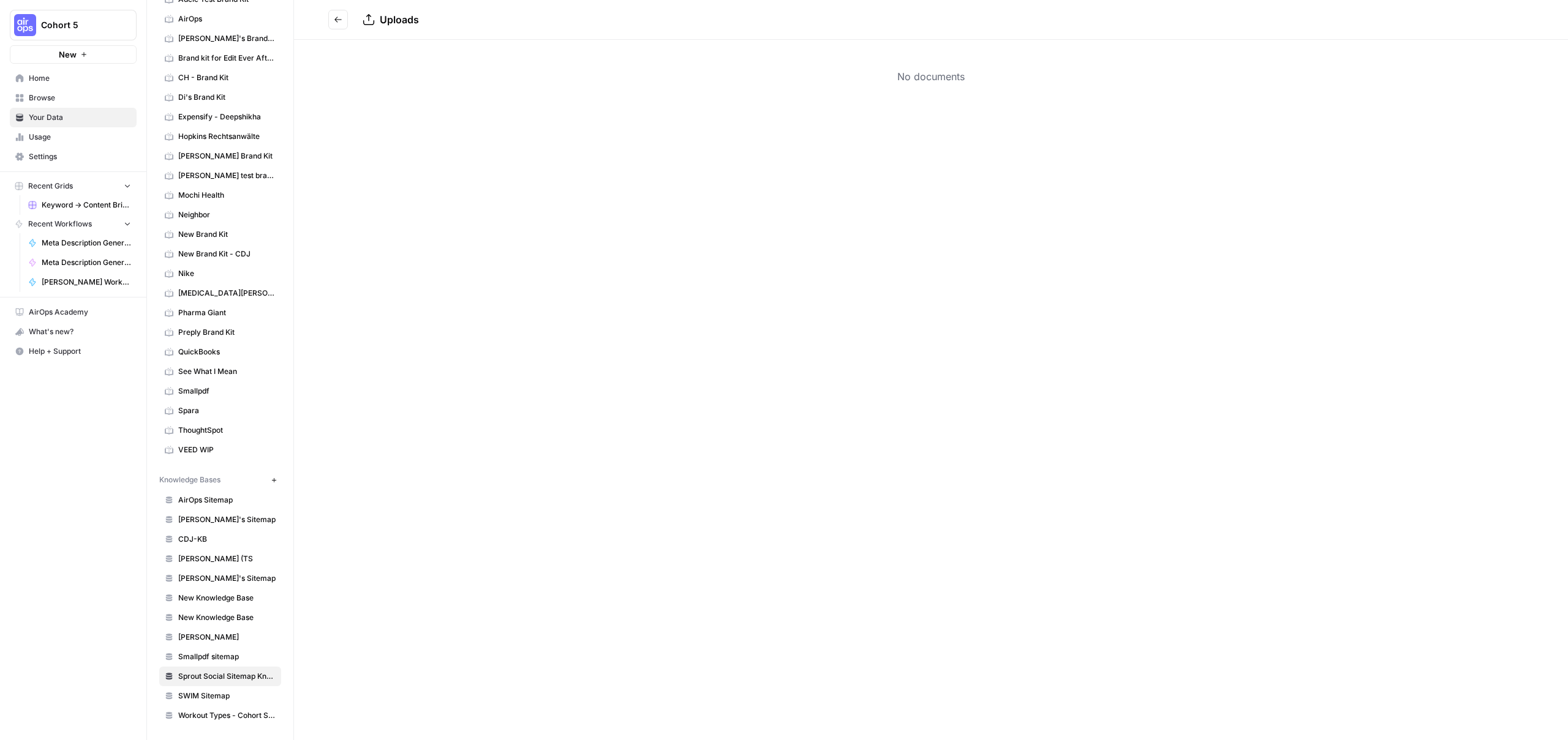
click at [52, 93] on span "Browse" at bounding box center [80, 98] width 102 height 11
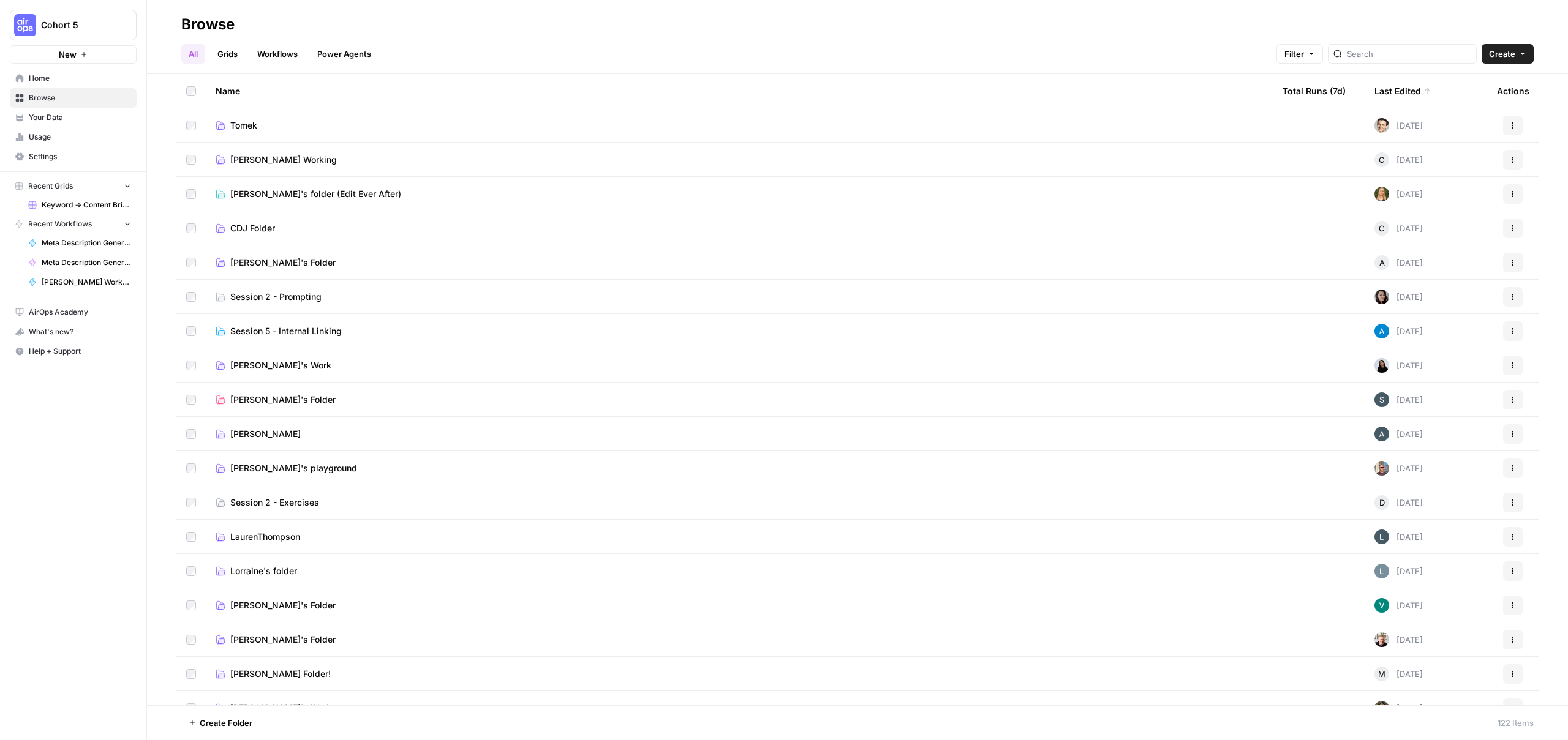
click at [435, 326] on link "Session 5 - Internal Linking" at bounding box center [739, 331] width 1048 height 12
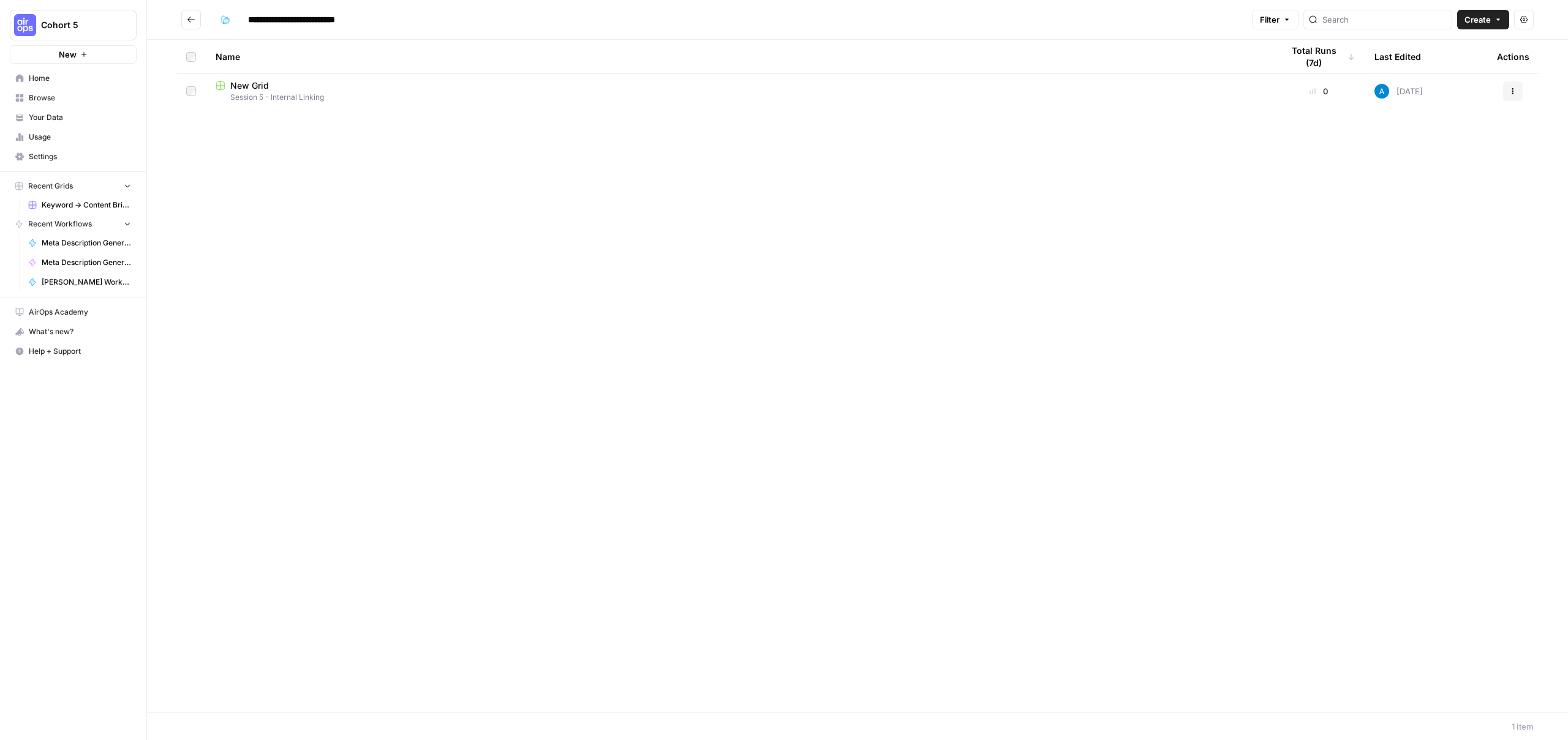
click at [1487, 20] on span "Create" at bounding box center [1478, 20] width 26 height 12
click at [1441, 50] on span "Grid" at bounding box center [1459, 48] width 69 height 12
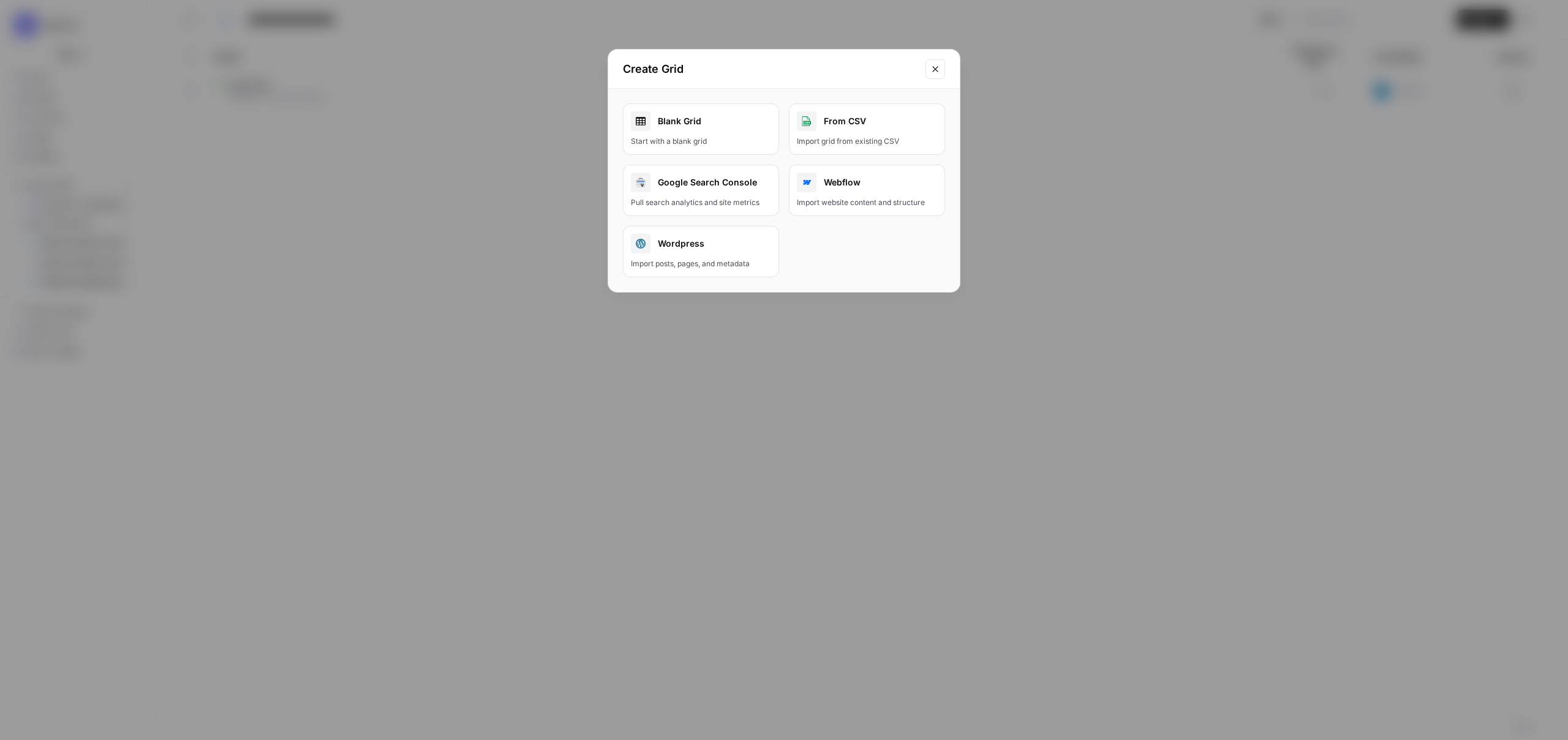
click at [713, 116] on div "Blank Grid" at bounding box center [701, 121] width 140 height 20
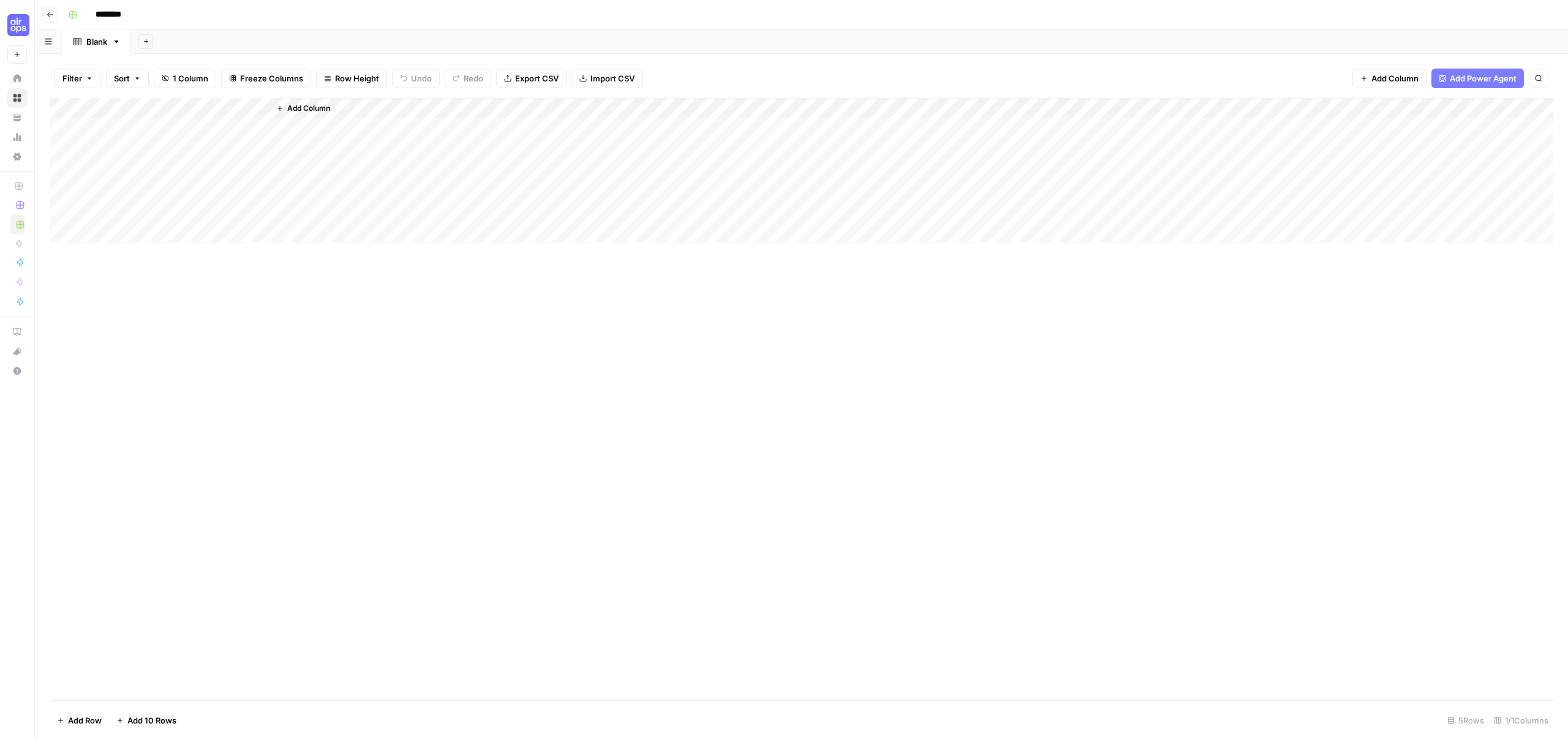
click at [127, 16] on input "********" at bounding box center [124, 14] width 69 height 20
type input "**********"
click at [421, 27] on header "**********" at bounding box center [801, 14] width 1533 height 30
click at [187, 109] on div "Add Column" at bounding box center [802, 170] width 1504 height 145
click at [296, 106] on span "Add Column" at bounding box center [308, 108] width 43 height 11
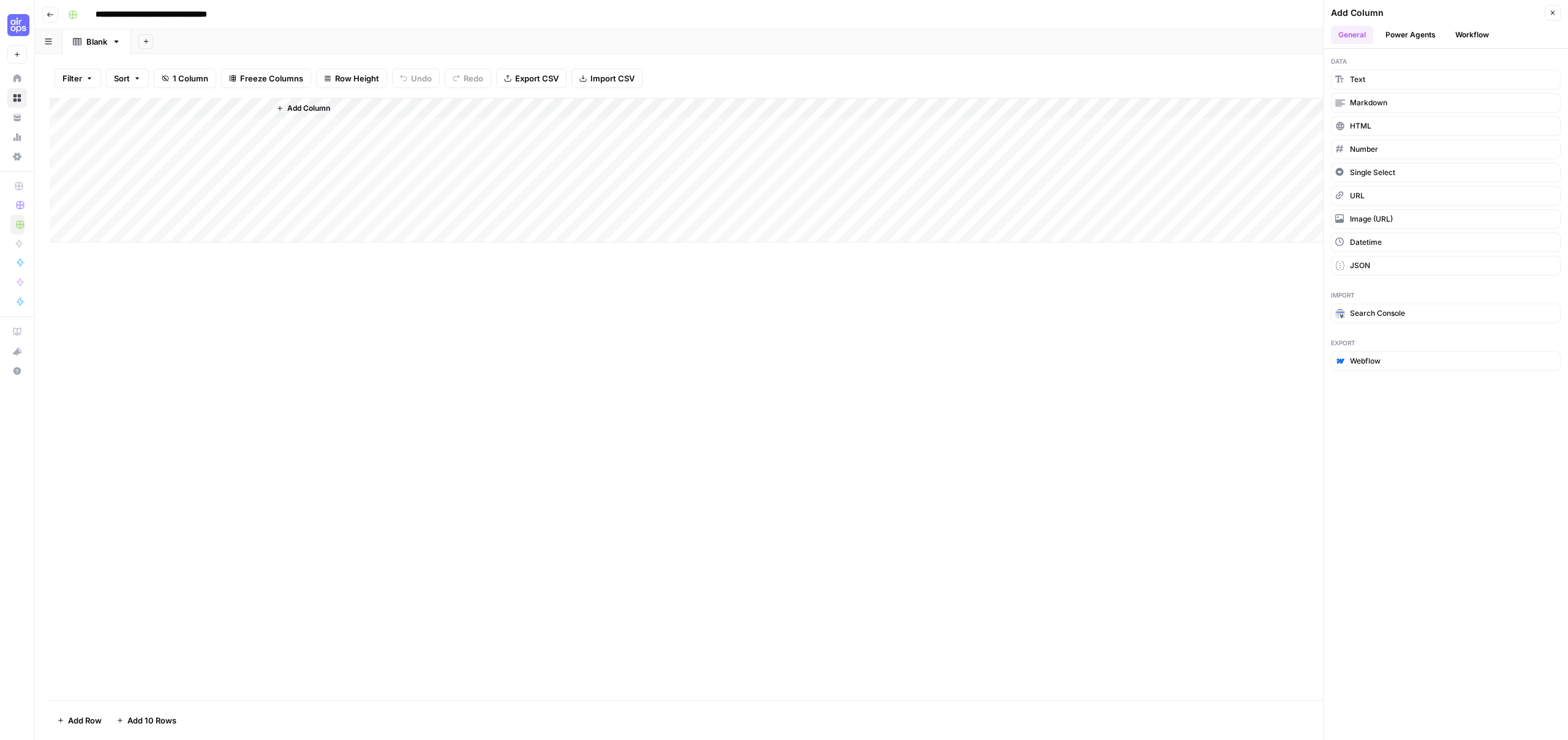
click at [260, 106] on div "Add Column" at bounding box center [802, 170] width 1504 height 145
click at [153, 143] on input "Title" at bounding box center [166, 137] width 124 height 12
type input "Keyword"
click at [232, 138] on div "Add Column" at bounding box center [802, 170] width 1504 height 145
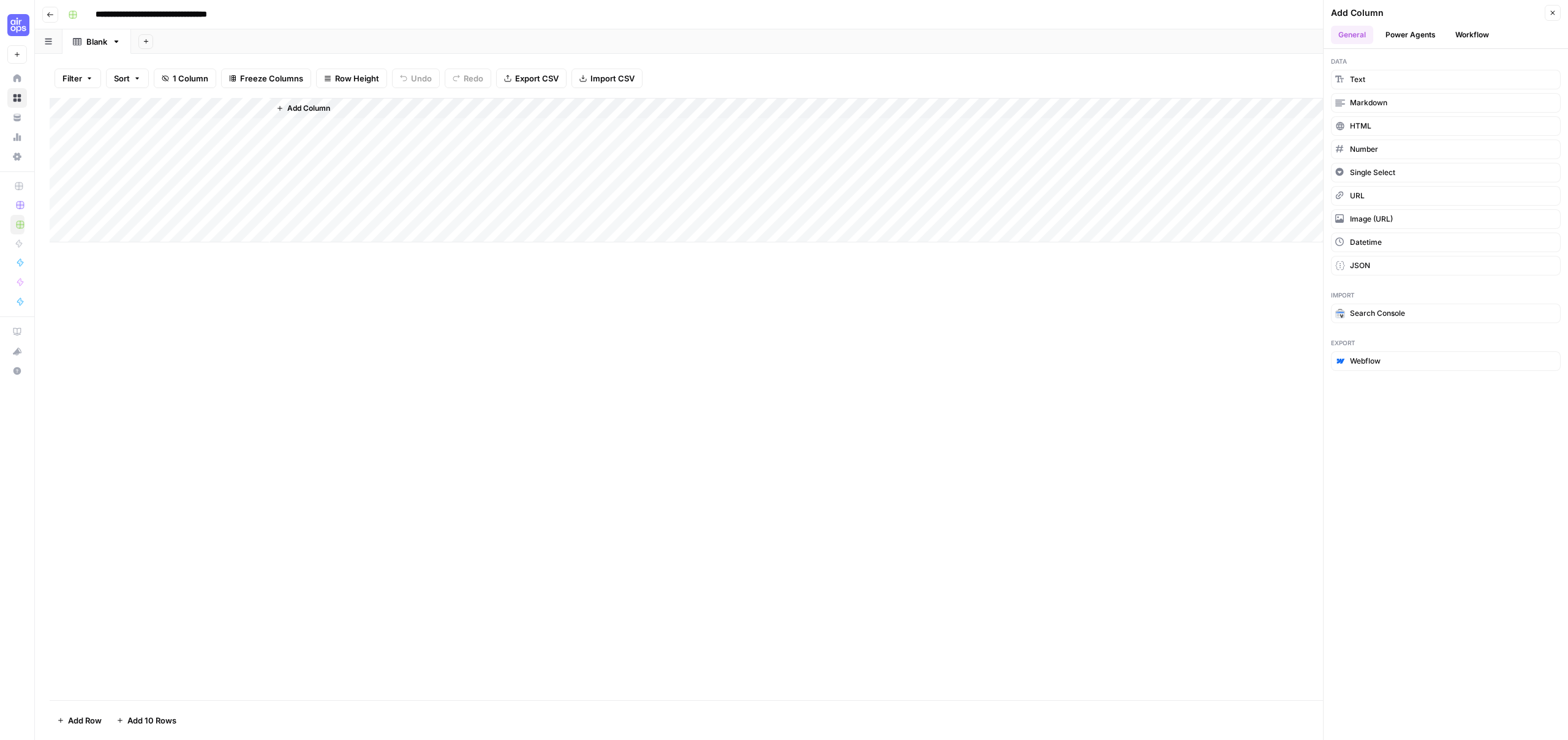
click at [228, 132] on div "Add Column" at bounding box center [802, 170] width 1504 height 145
type textarea "*********"
click at [313, 103] on span "Add Column" at bounding box center [308, 108] width 43 height 11
click at [297, 101] on button "Add Column" at bounding box center [303, 109] width 64 height 16
click at [1430, 28] on button "Power Agents" at bounding box center [1411, 35] width 65 height 18
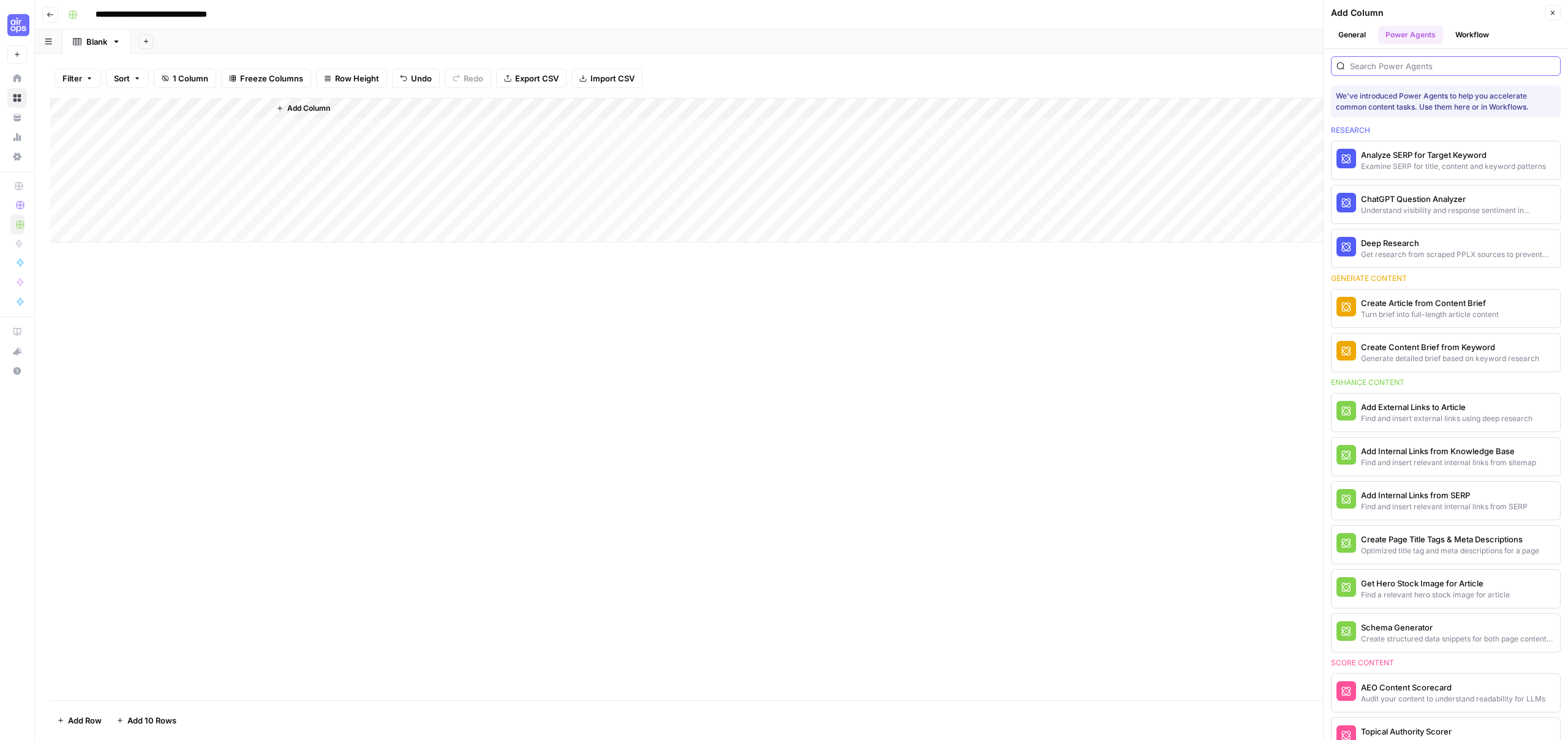
click at [1392, 66] on input "search" at bounding box center [1453, 66] width 205 height 12
click at [1446, 457] on div "Find and insert relevant internal links from sitemap" at bounding box center [1425, 462] width 129 height 11
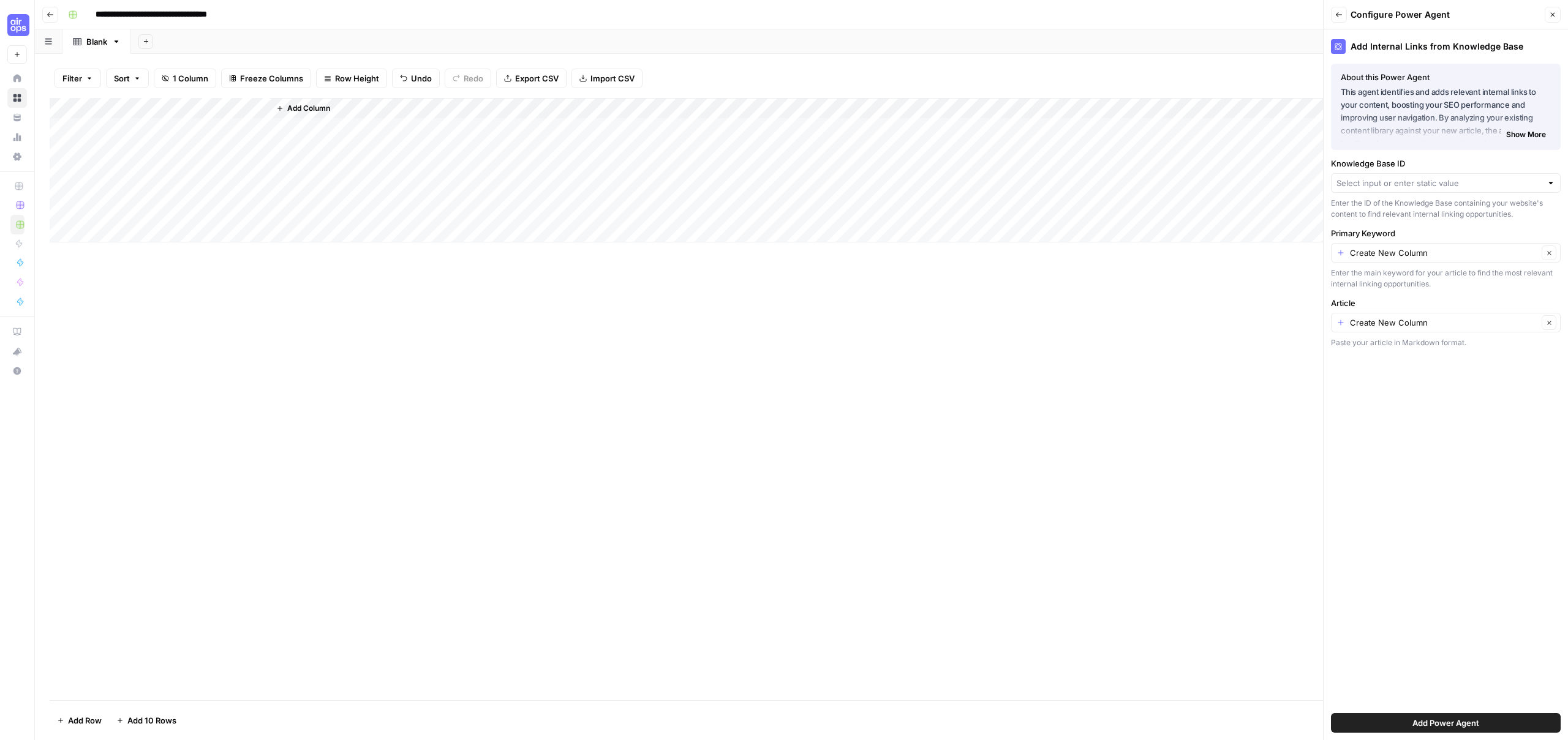
click at [1343, 17] on button "Back" at bounding box center [1339, 14] width 16 height 16
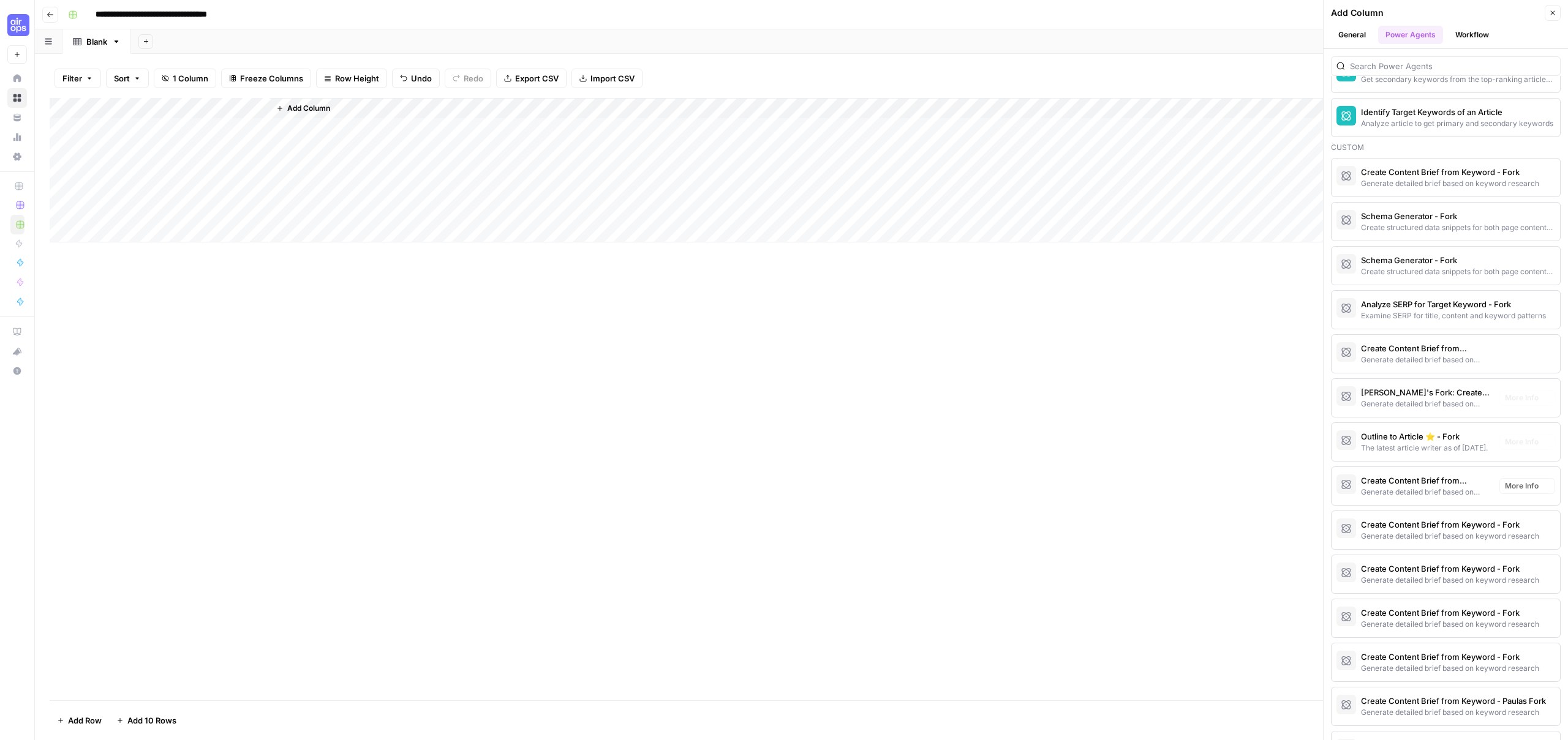
scroll to position [1063, 0]
click at [1399, 177] on div "Create Content Brief from Keyword - Fork" at bounding box center [1425, 172] width 129 height 12
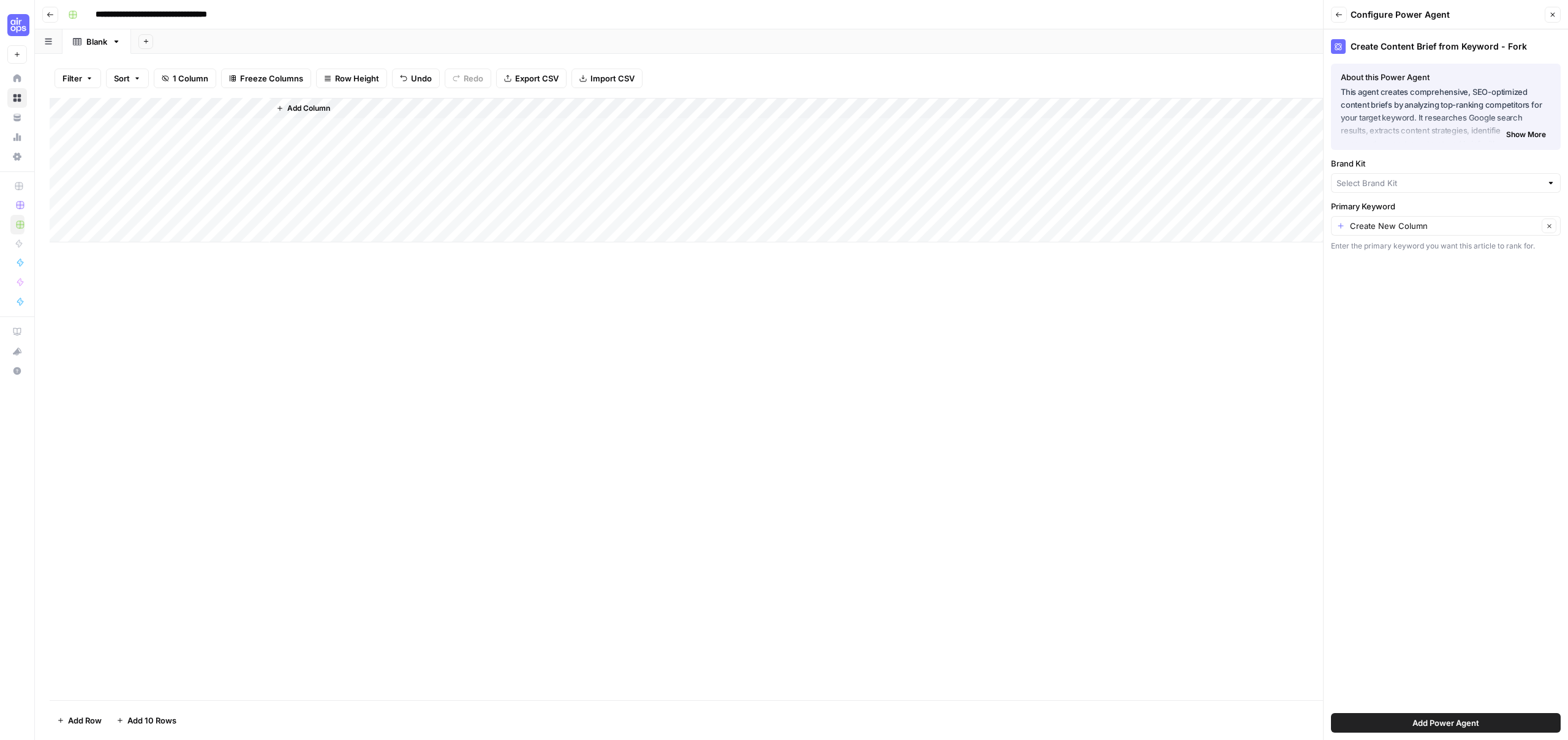
click at [1516, 135] on span "Show More" at bounding box center [1526, 135] width 40 height 11
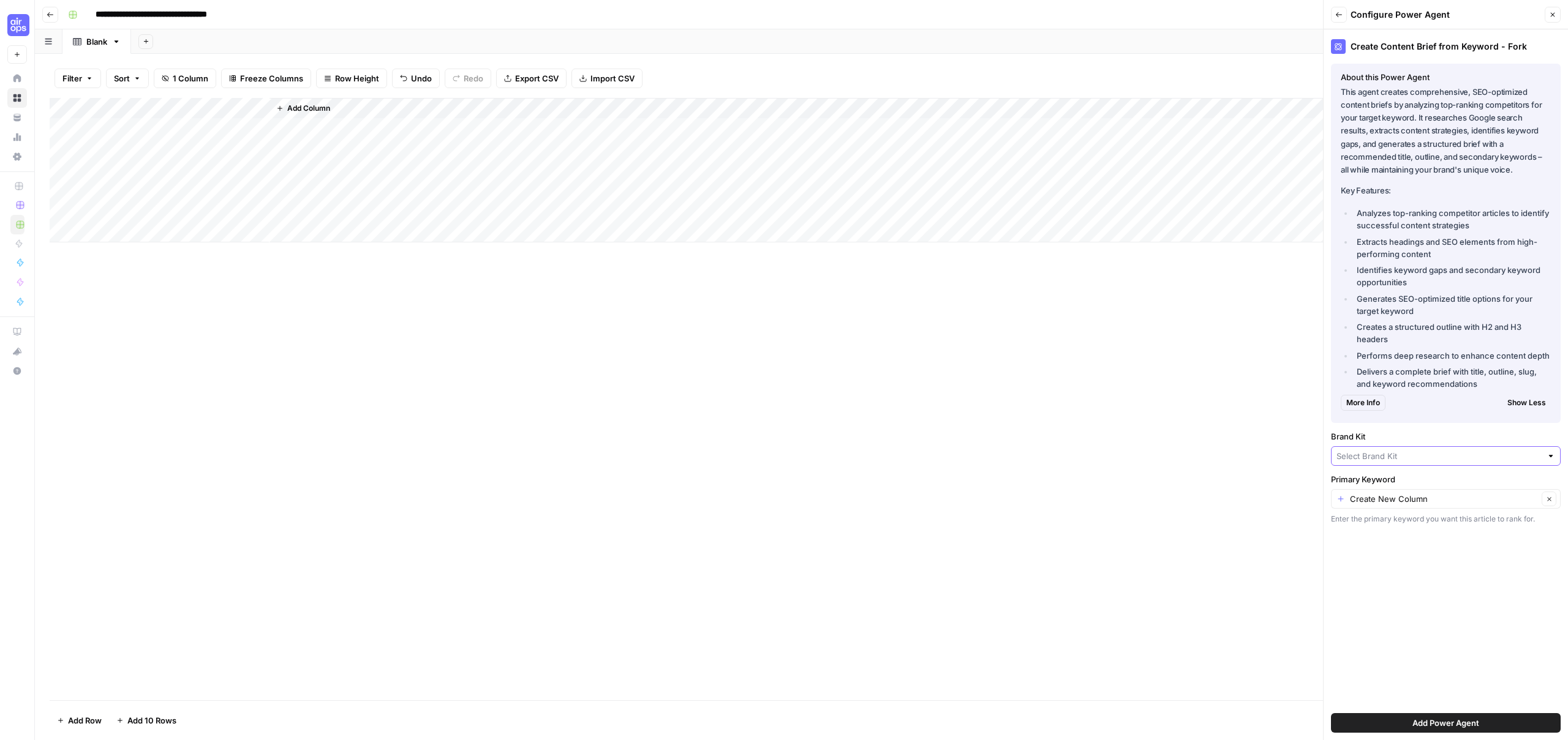
click at [1396, 452] on input "Brand Kit" at bounding box center [1439, 456] width 205 height 12
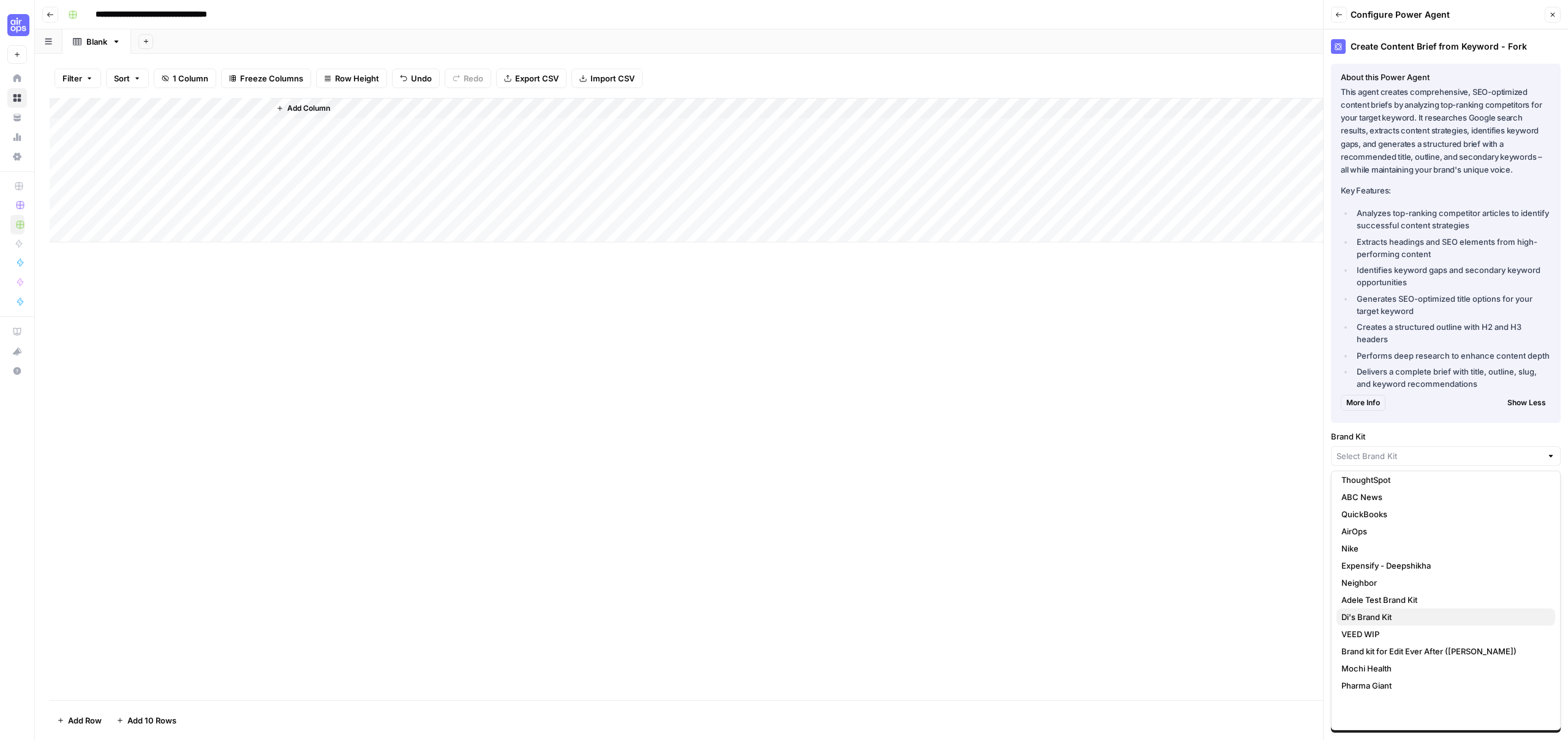
scroll to position [180, 0]
click at [1402, 716] on span "Mary Keutelian Brand Kit" at bounding box center [1444, 716] width 204 height 12
type input "Mary Keutelian Brand Kit"
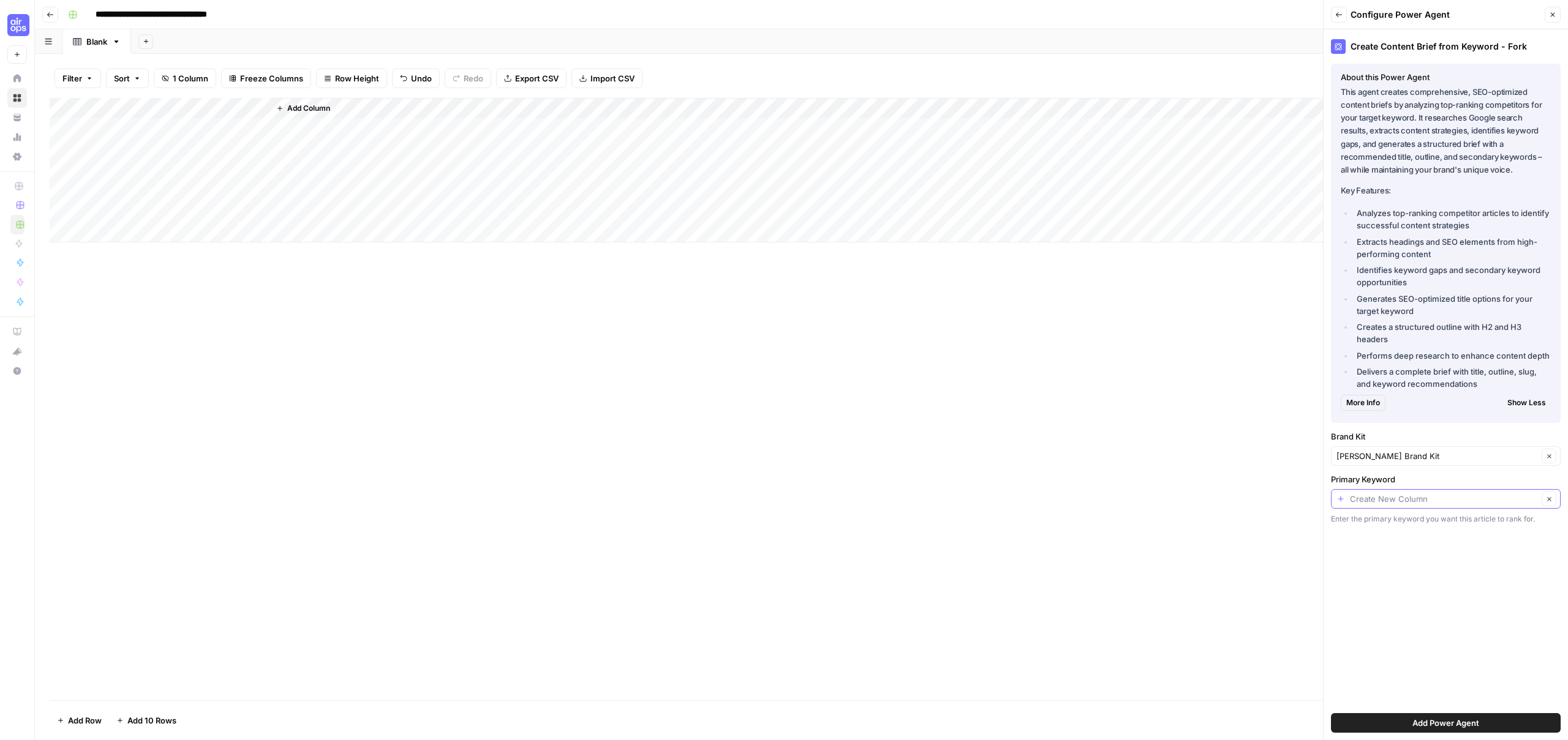
click at [1396, 496] on input "Primary Keyword" at bounding box center [1444, 498] width 188 height 12
click at [1378, 561] on span "Title" at bounding box center [1444, 566] width 204 height 12
type input "Title"
click at [1407, 720] on button "Add Power Agent" at bounding box center [1445, 723] width 229 height 20
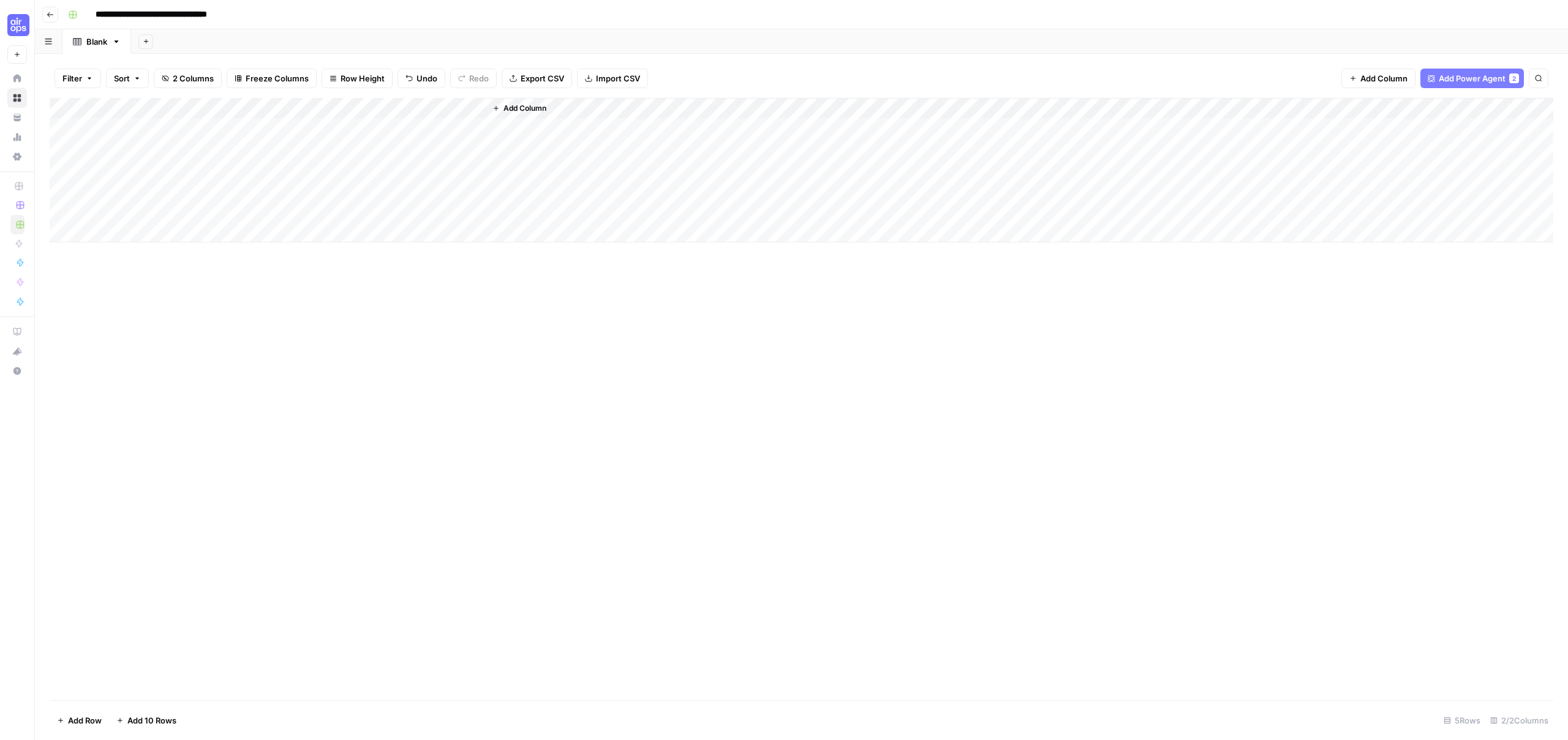
click at [153, 106] on div "Add Column" at bounding box center [802, 170] width 1504 height 145
click at [168, 137] on input "Title" at bounding box center [166, 137] width 124 height 12
type input "Keyword"
click at [281, 126] on div "Add Column" at bounding box center [802, 170] width 1504 height 145
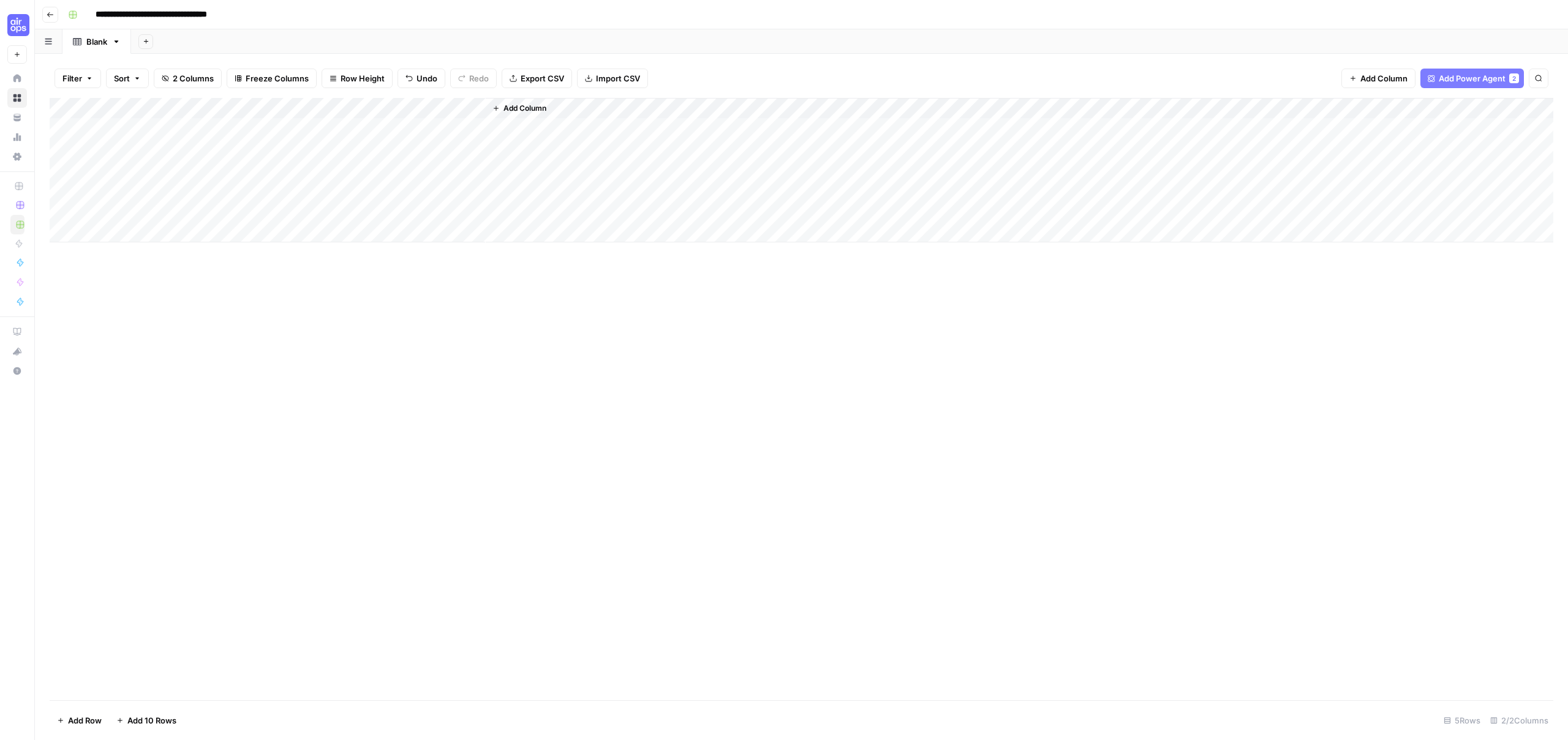
click at [370, 125] on div "Add Column" at bounding box center [802, 170] width 1504 height 145
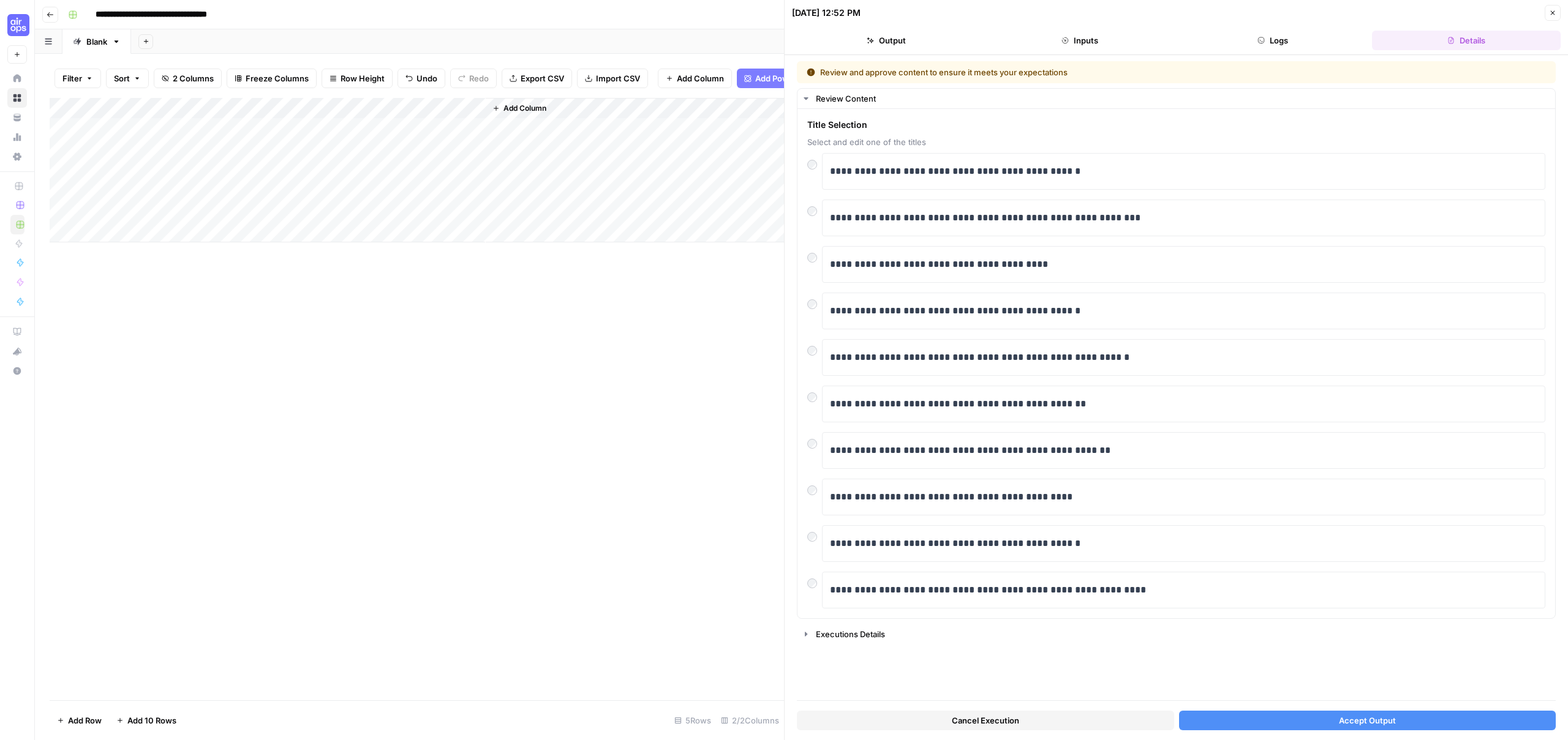
click at [1151, 43] on button "Inputs" at bounding box center [1080, 40] width 189 height 20
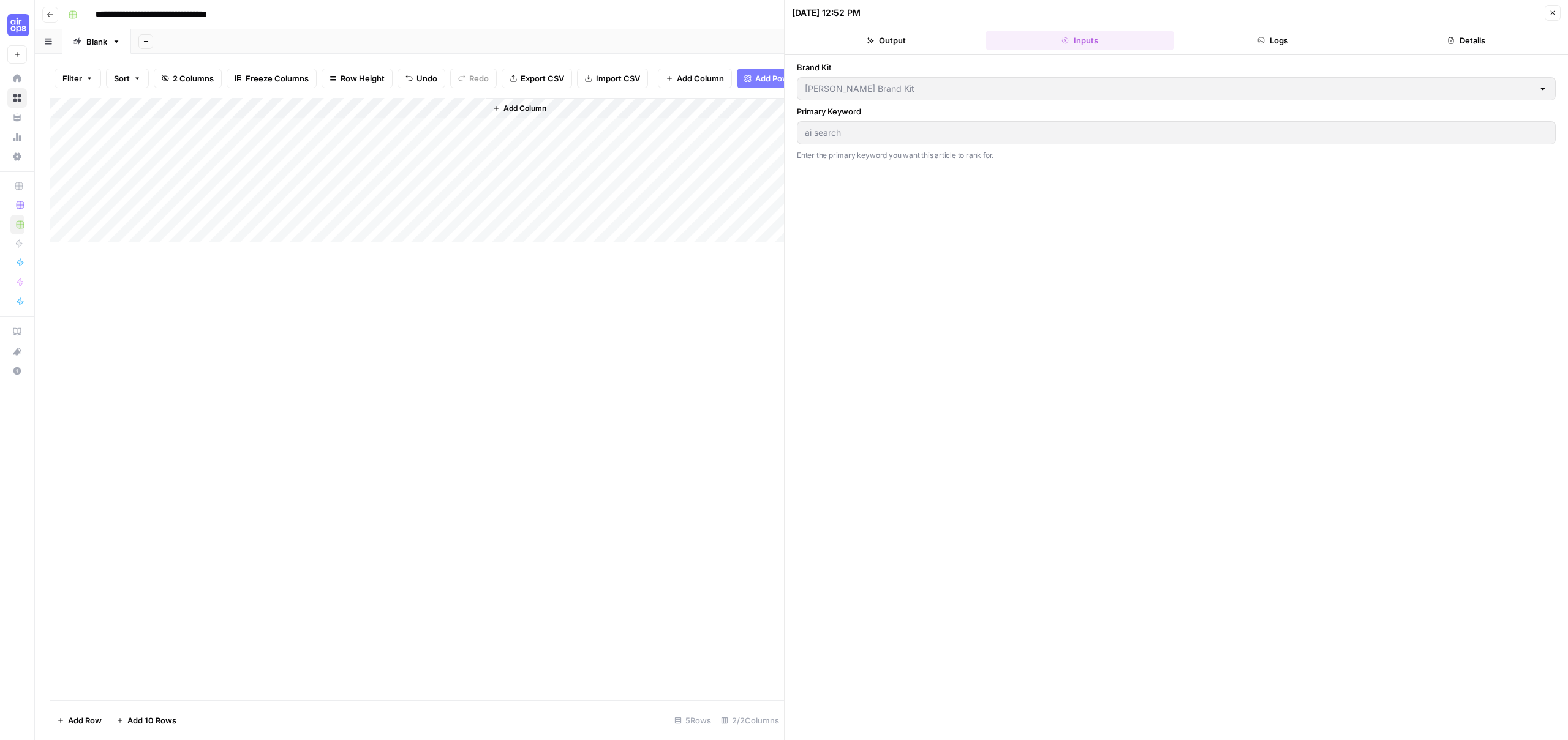
click at [956, 49] on button "Output" at bounding box center [886, 40] width 189 height 20
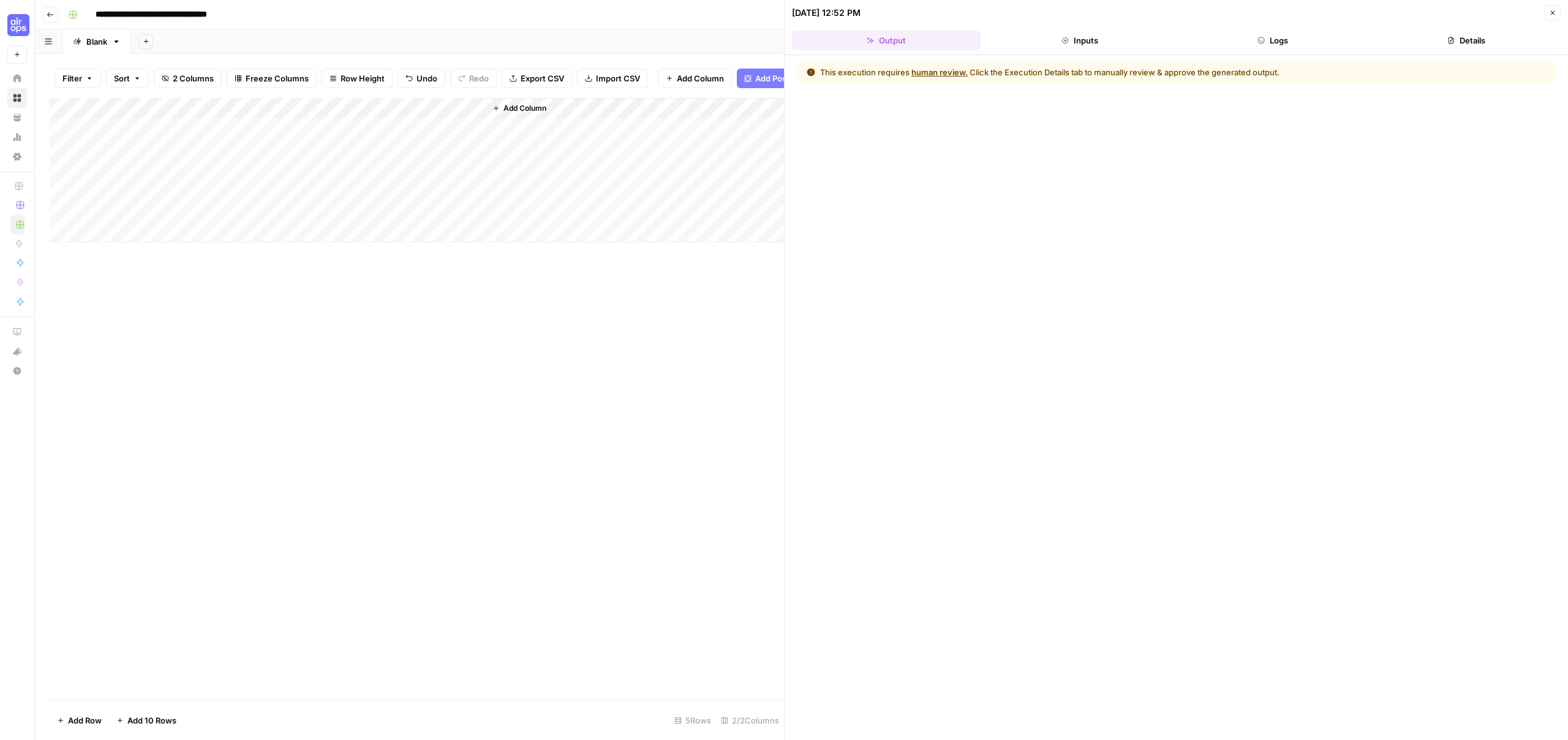
click at [1268, 46] on button "Logs" at bounding box center [1273, 40] width 189 height 20
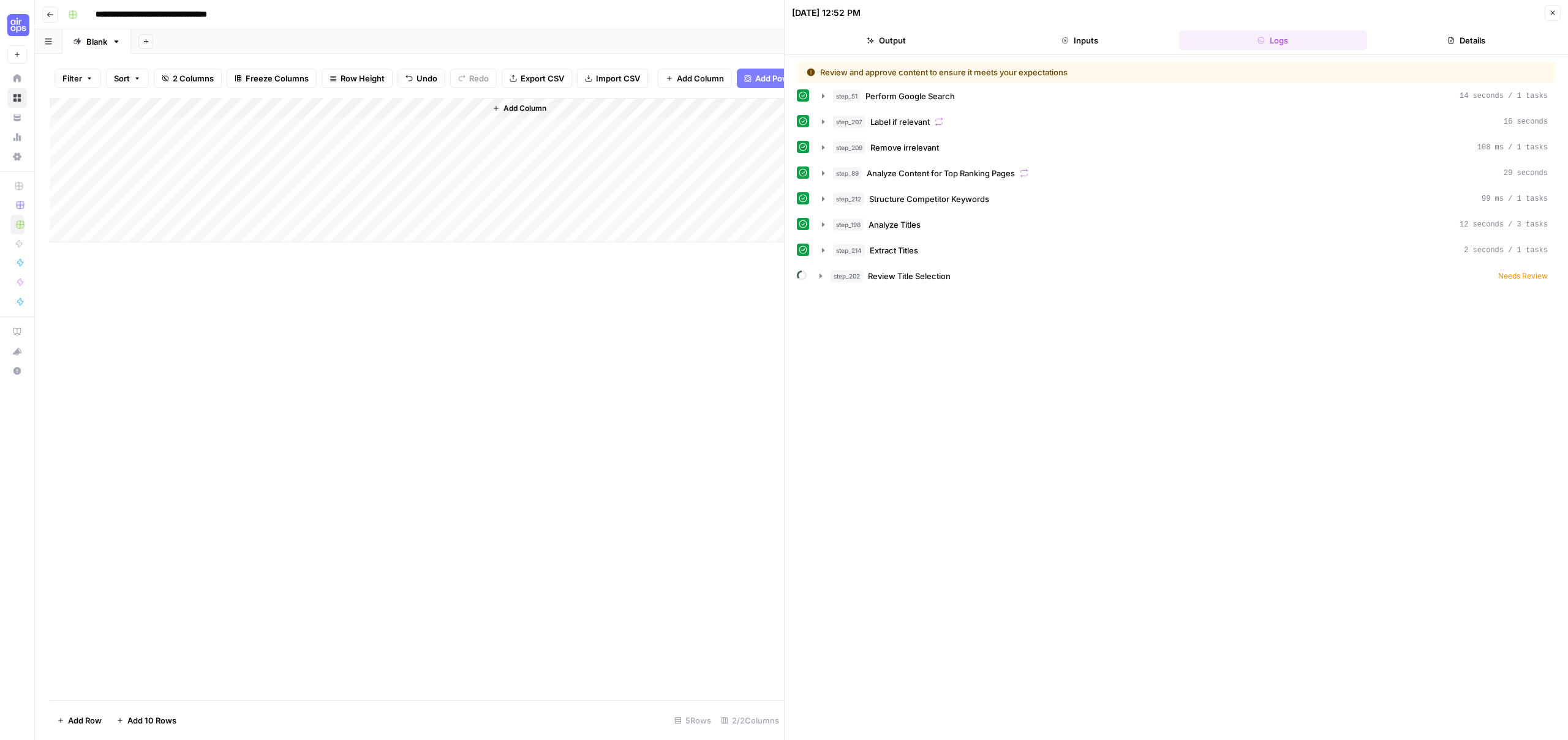
click at [1449, 43] on icon "button" at bounding box center [1452, 41] width 6 height 7
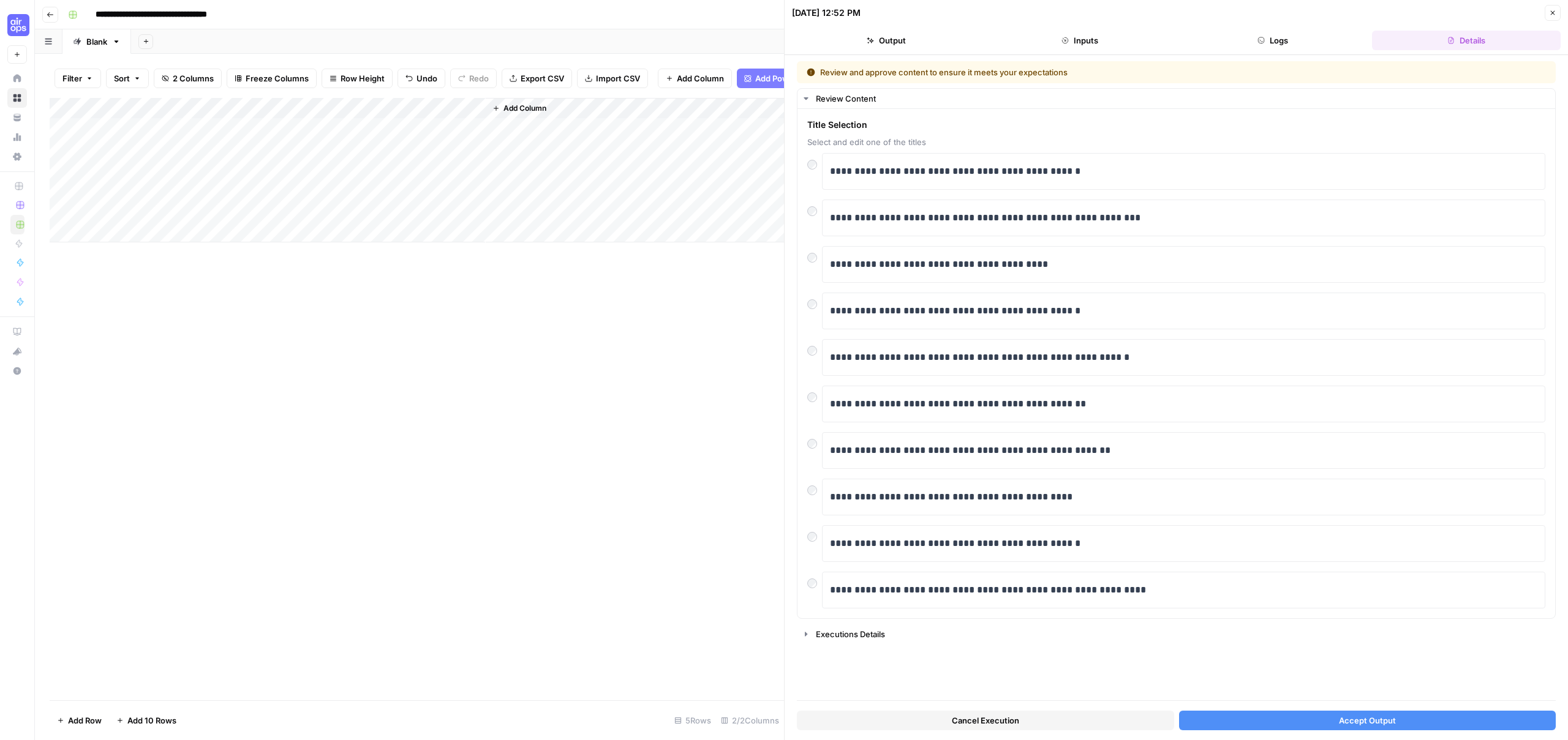
click at [465, 119] on div "Add Column" at bounding box center [417, 170] width 734 height 145
click at [459, 119] on div at bounding box center [378, 119] width 217 height 25
click at [329, 235] on span "Edit Workflow" at bounding box center [347, 237] width 107 height 12
